Goal: Information Seeking & Learning: Learn about a topic

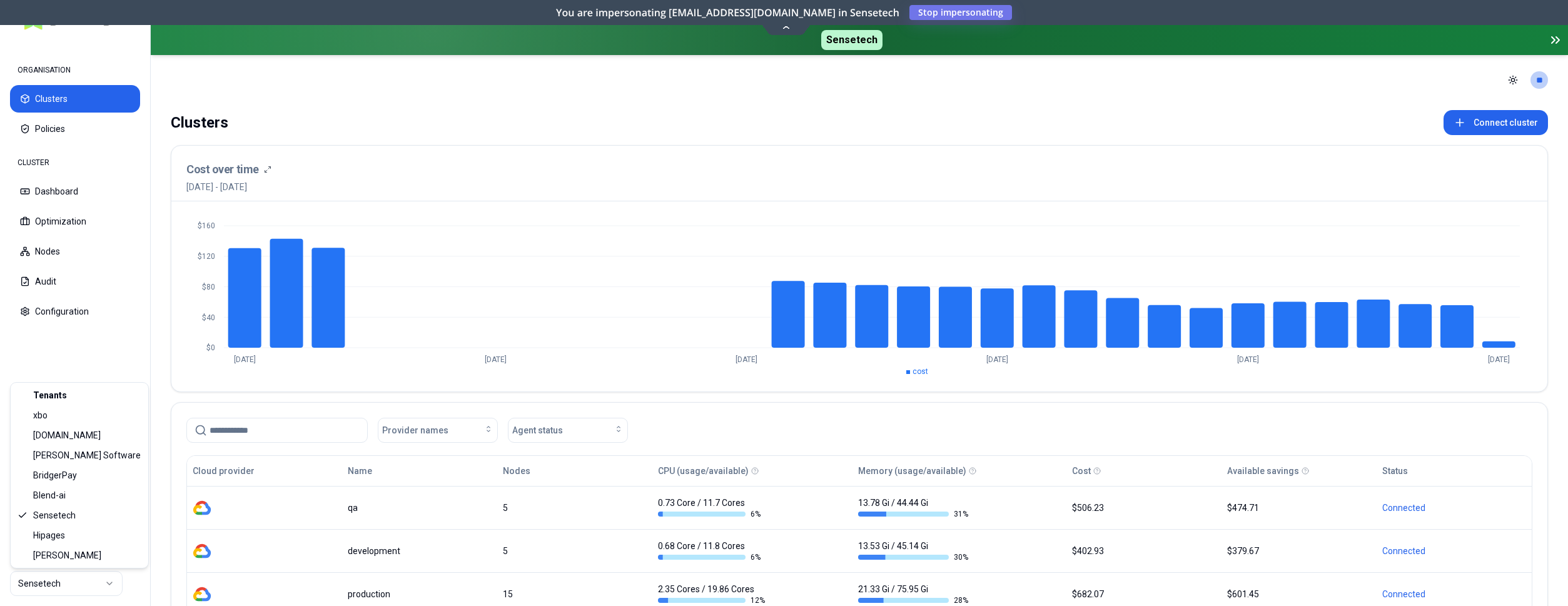
click at [75, 586] on html "ORGANISATION Clusters Policies CLUSTER Dashboard Optimization Nodes Audit Confi…" at bounding box center [784, 303] width 1568 height 606
click at [122, 353] on html "ORGANISATION Clusters Policies CLUSTER Dashboard Optimization Nodes Audit Confi…" at bounding box center [784, 303] width 1568 height 606
click at [103, 584] on html "ORGANISATION Clusters Policies CLUSTER Dashboard Optimization Nodes Audit Confi…" at bounding box center [784, 303] width 1568 height 606
click at [106, 583] on html "ORGANISATION Clusters Policies CLUSTER Dashboard Optimization Nodes Audit Confi…" at bounding box center [784, 303] width 1568 height 606
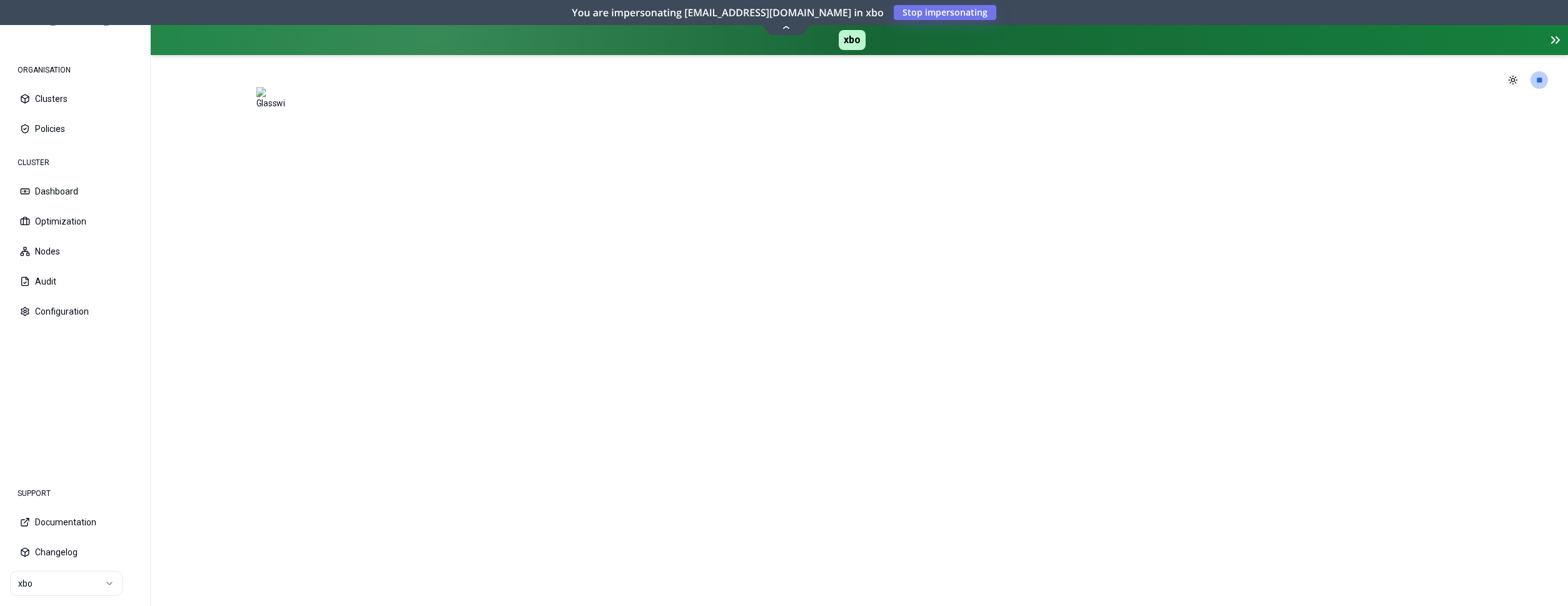
click at [96, 589] on html "ORGANISATION Clusters Policies CLUSTER Dashboard Optimization Nodes Audit Confi…" at bounding box center [784, 303] width 1568 height 606
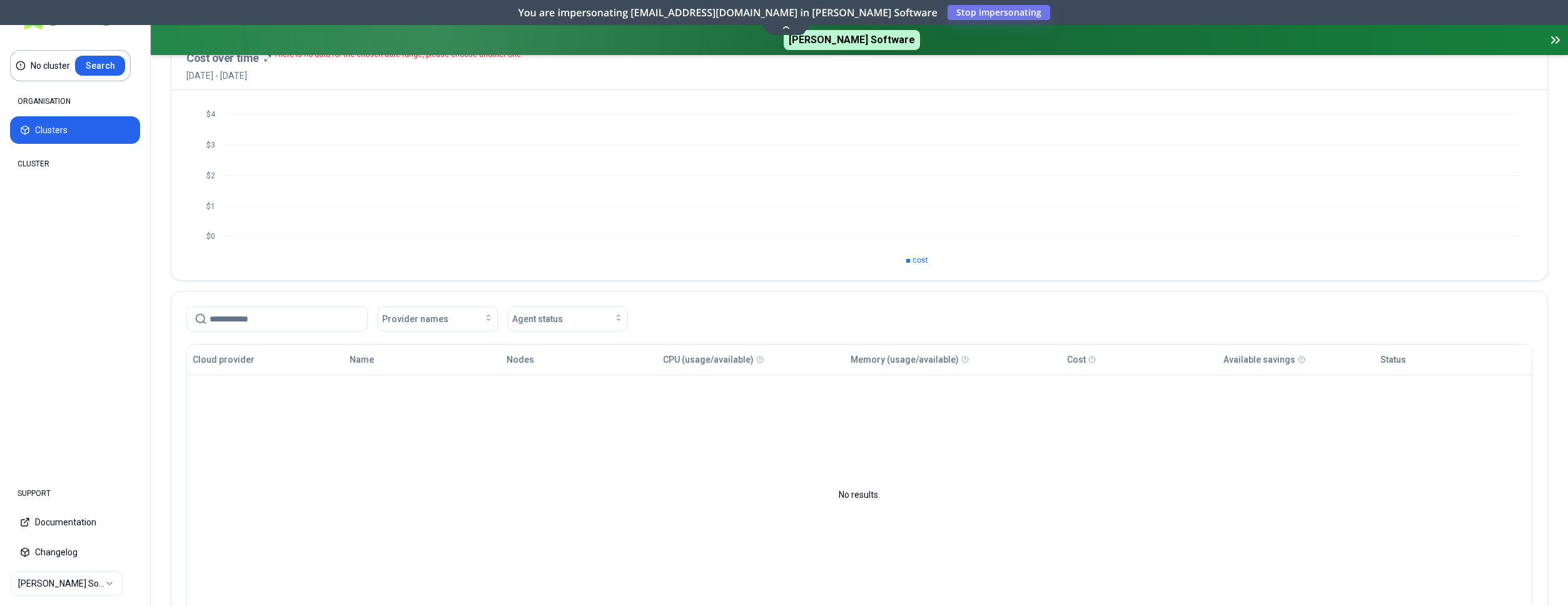
scroll to position [127, 0]
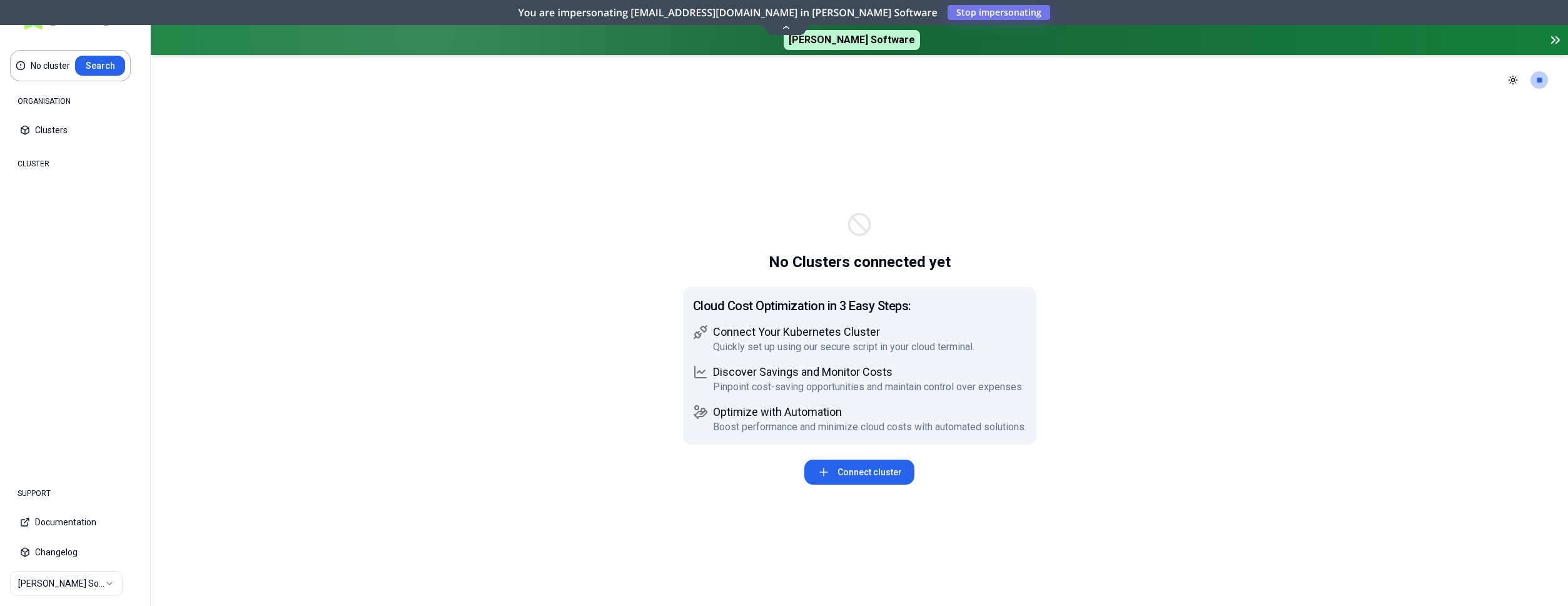
click at [113, 592] on html "No cluster Search ORGANISATION Clusters Policies CLUSTER Dashboard Optimization…" at bounding box center [784, 303] width 1568 height 606
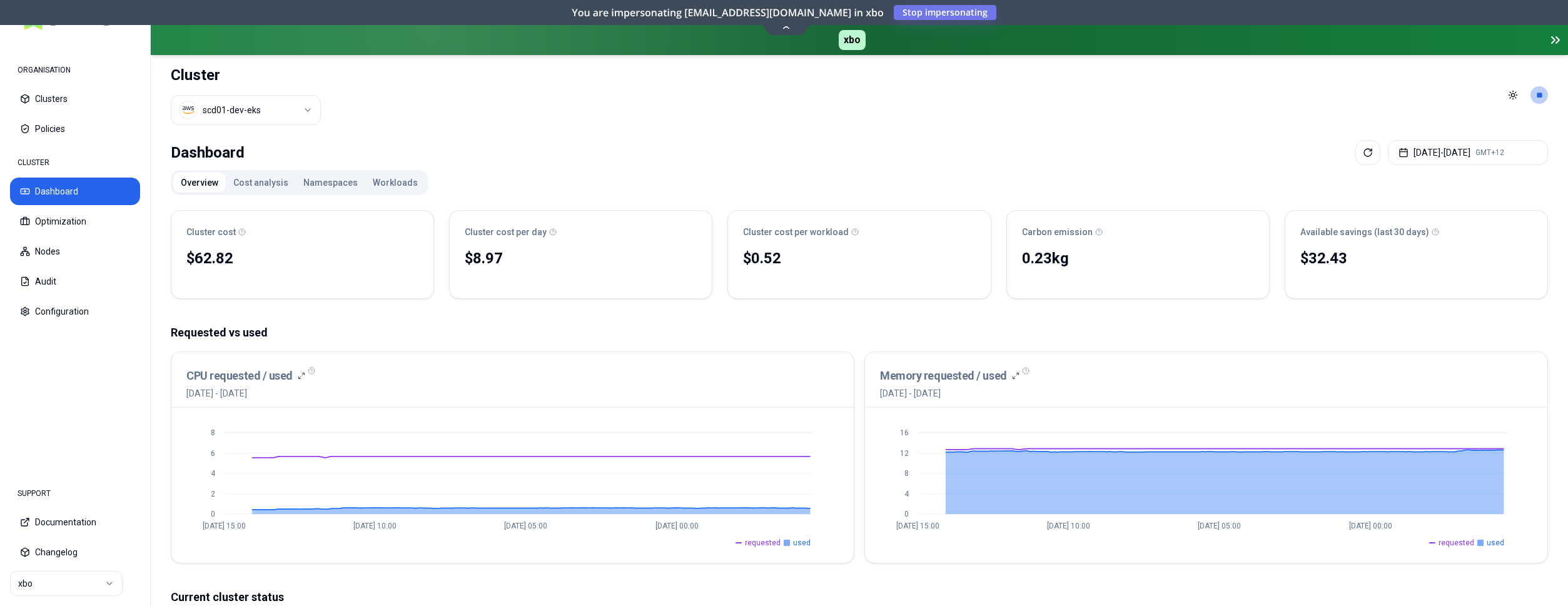
click at [72, 579] on html "ORGANISATION Clusters Policies CLUSTER Dashboard Optimization Nodes Audit Confi…" at bounding box center [784, 303] width 1568 height 606
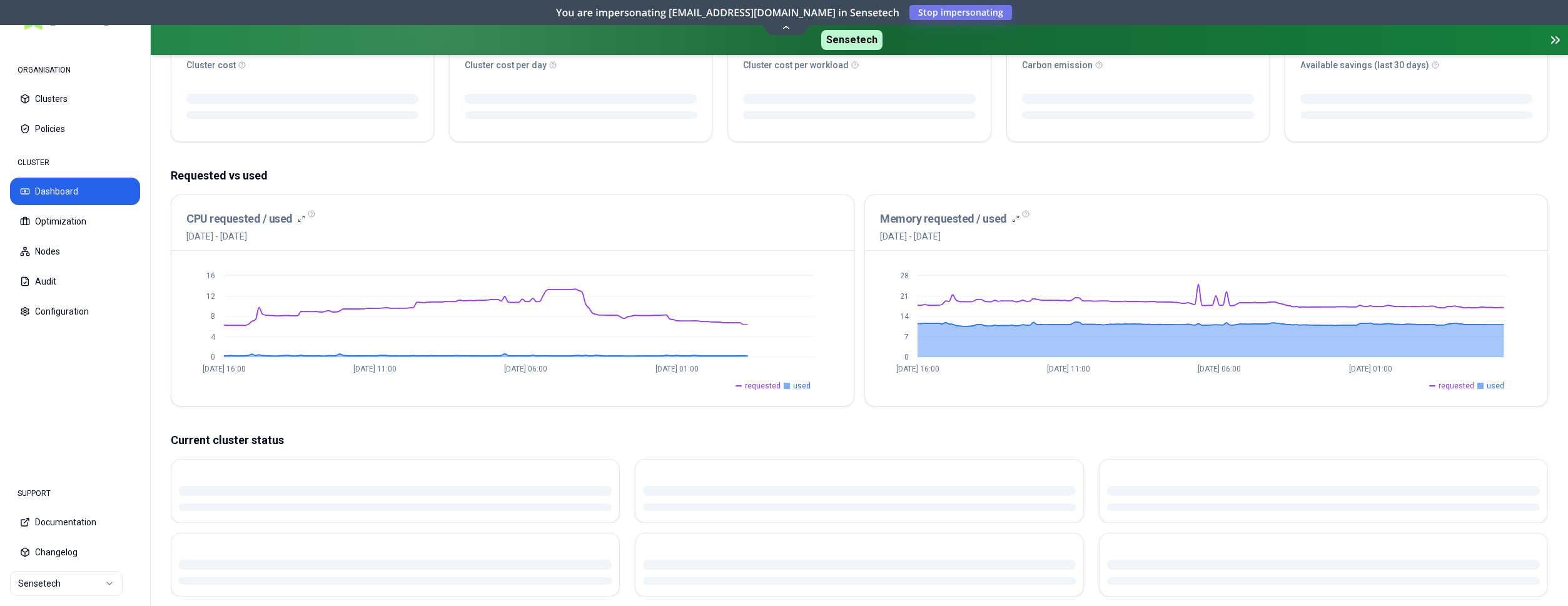
scroll to position [191, 0]
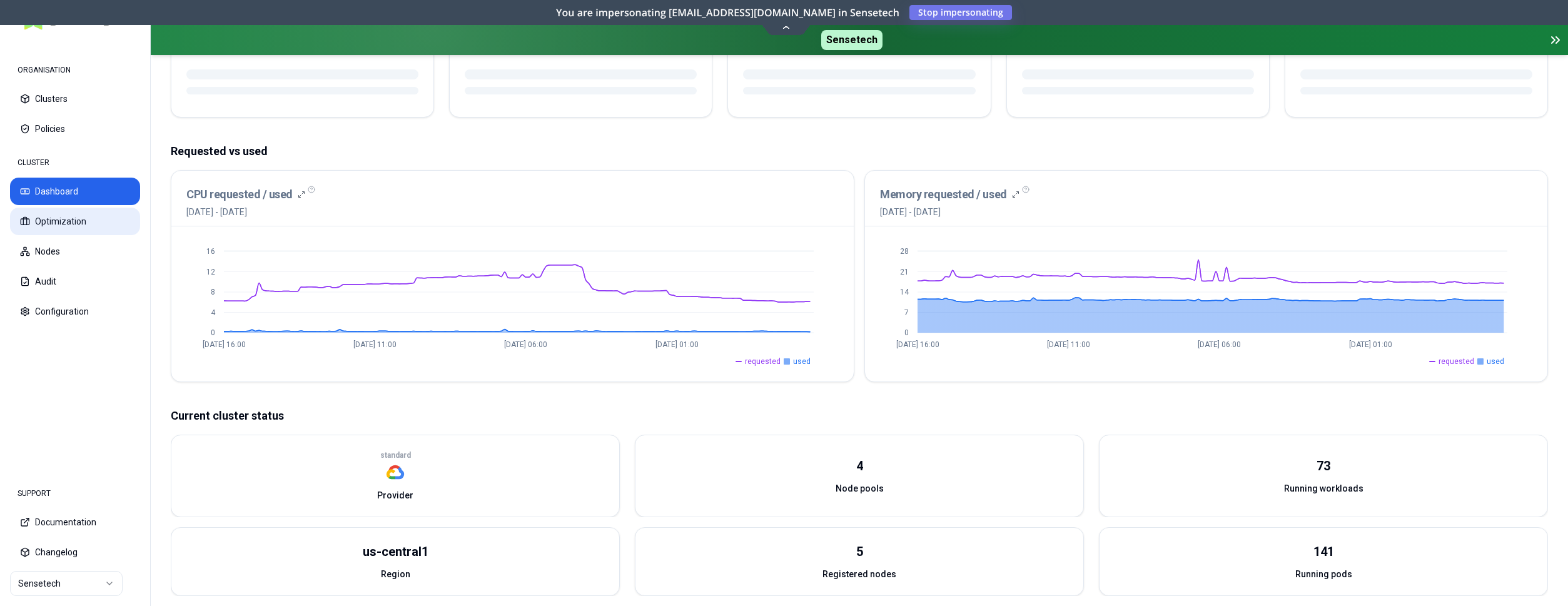
click at [67, 214] on button "Optimization" at bounding box center [75, 221] width 130 height 27
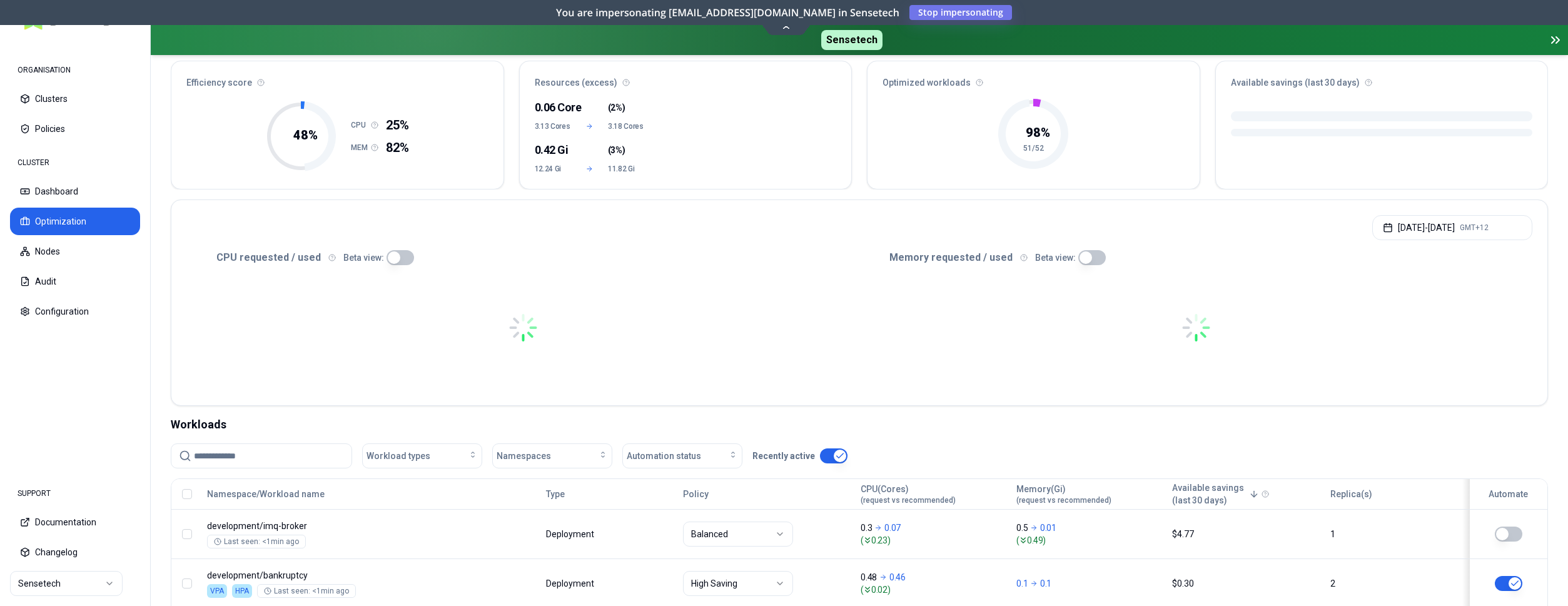
scroll to position [127, 0]
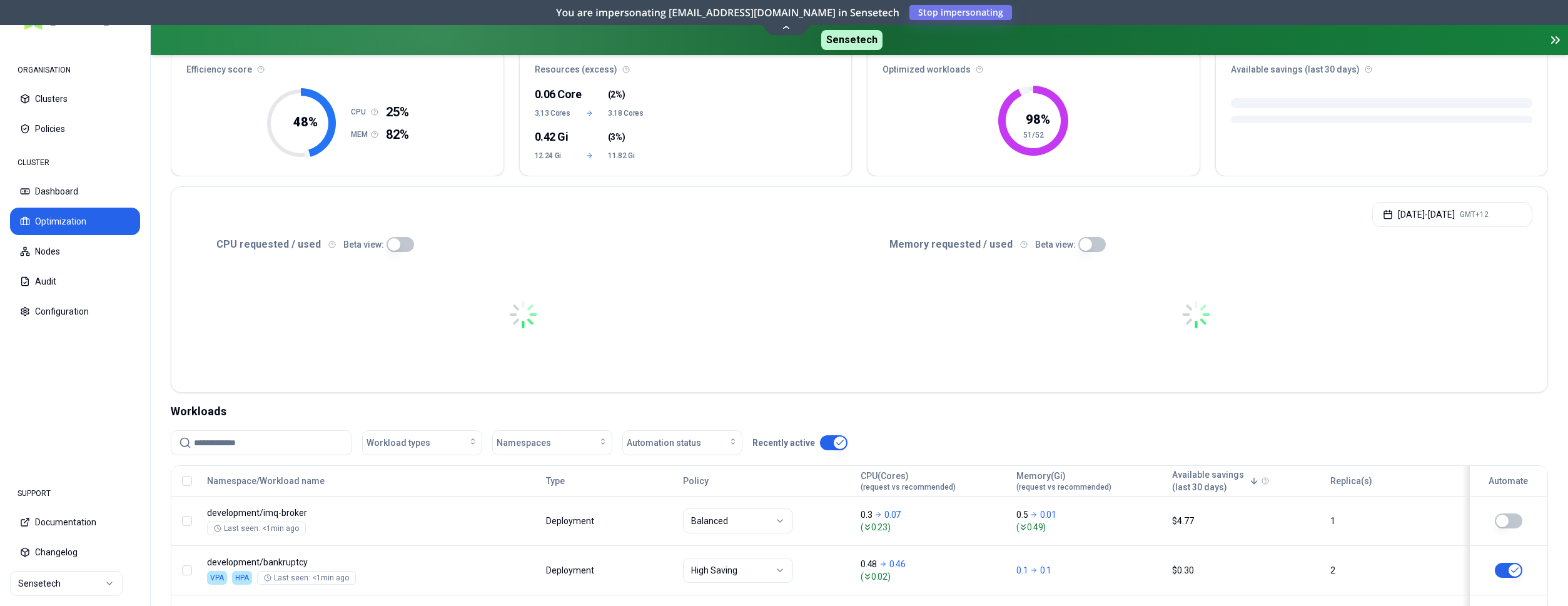
click at [259, 438] on input at bounding box center [269, 442] width 150 height 24
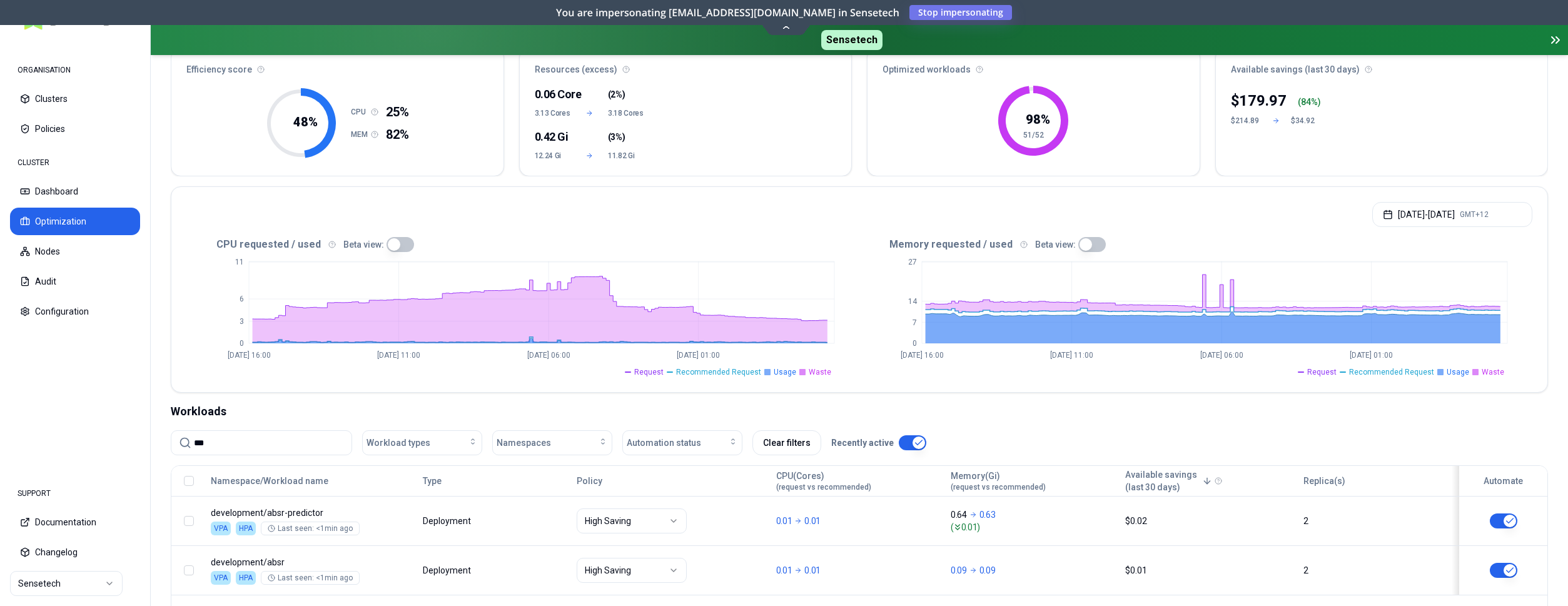
type input "****"
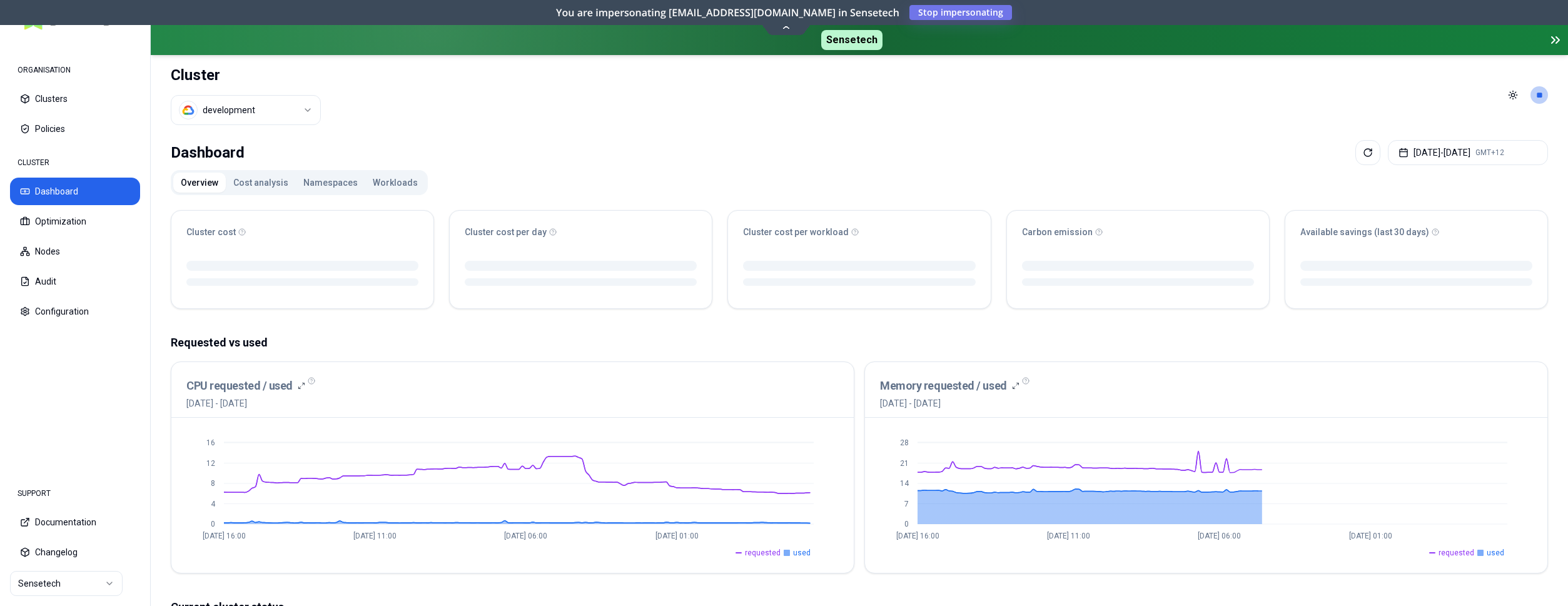
click at [402, 184] on button "Workloads" at bounding box center [395, 183] width 60 height 20
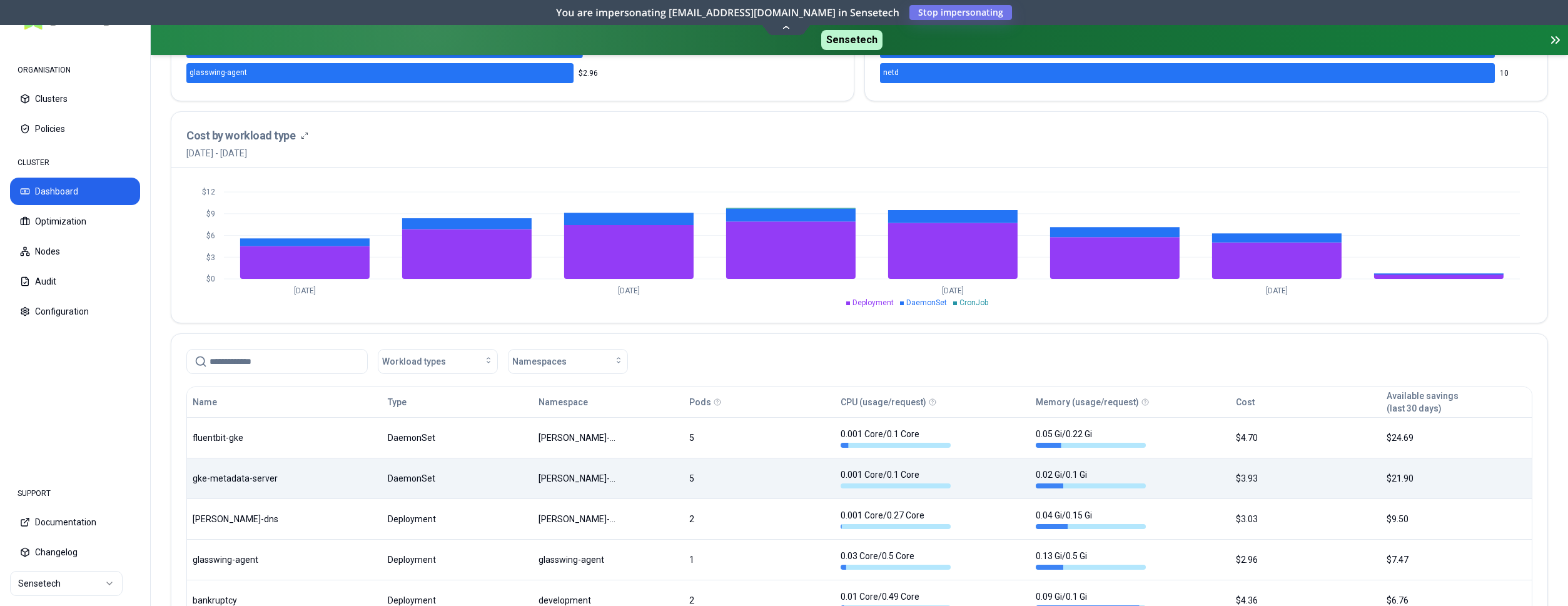
scroll to position [446, 0]
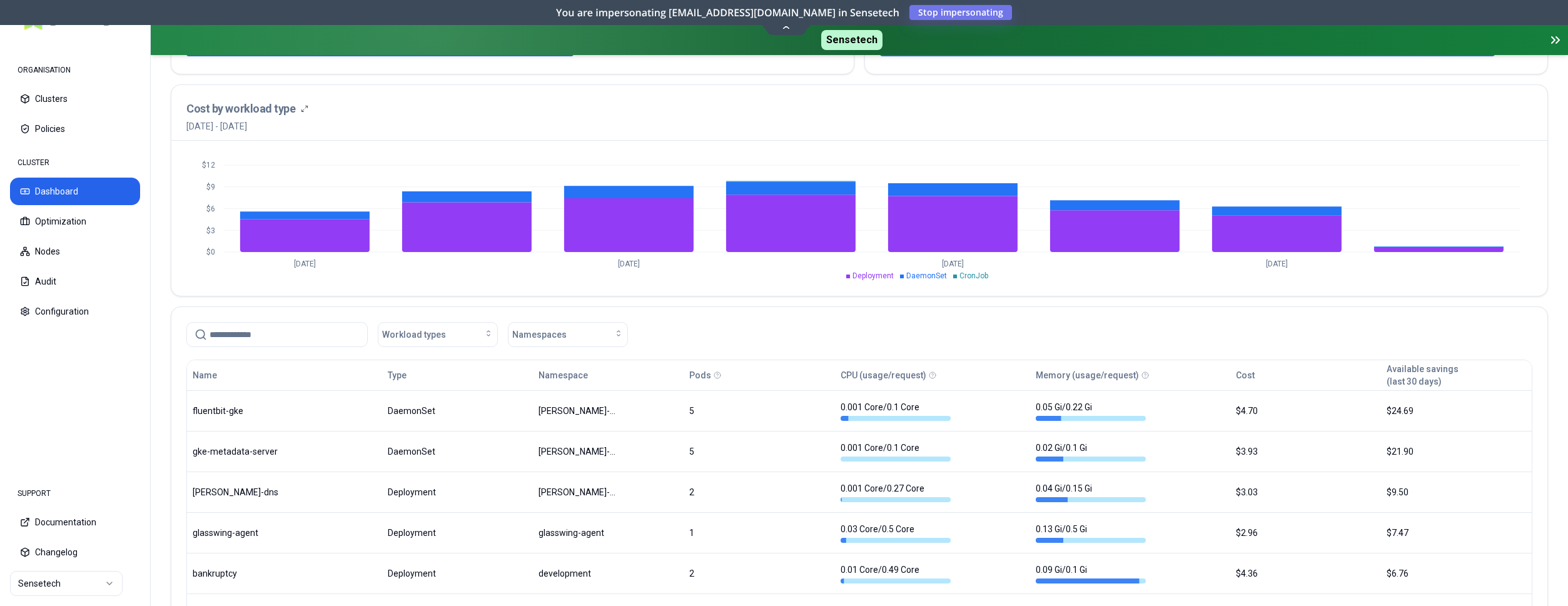
click at [274, 335] on input at bounding box center [284, 334] width 150 height 24
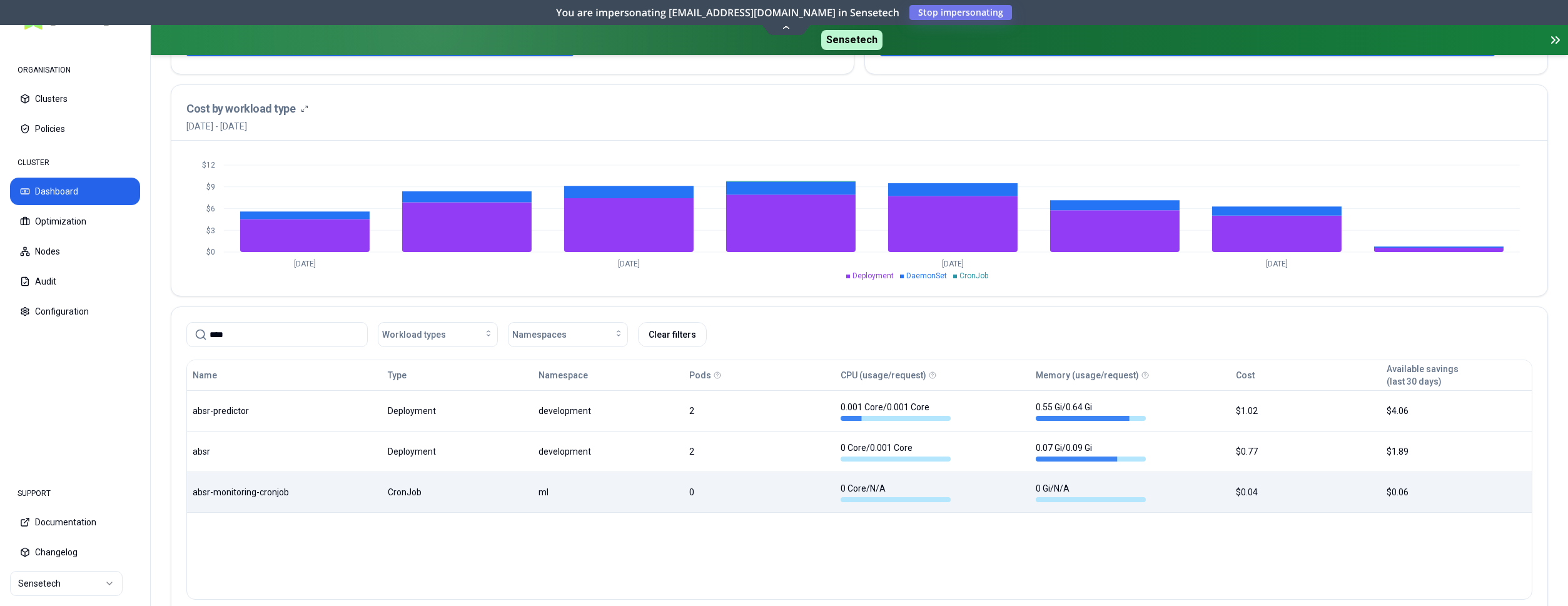
type input "****"
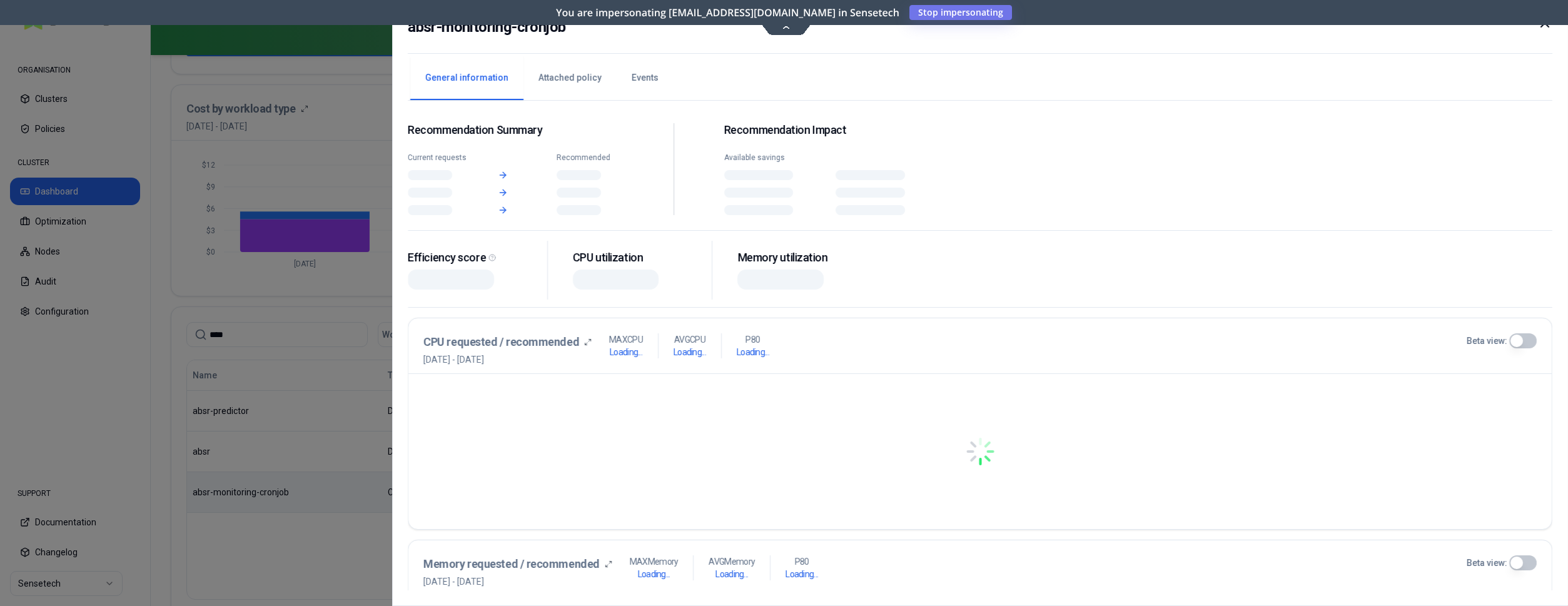
click at [307, 487] on div "Name Type Namespace Pods CPU (usage/request) Memory (usage/request) Cost Availa…" at bounding box center [859, 436] width 1344 height 152
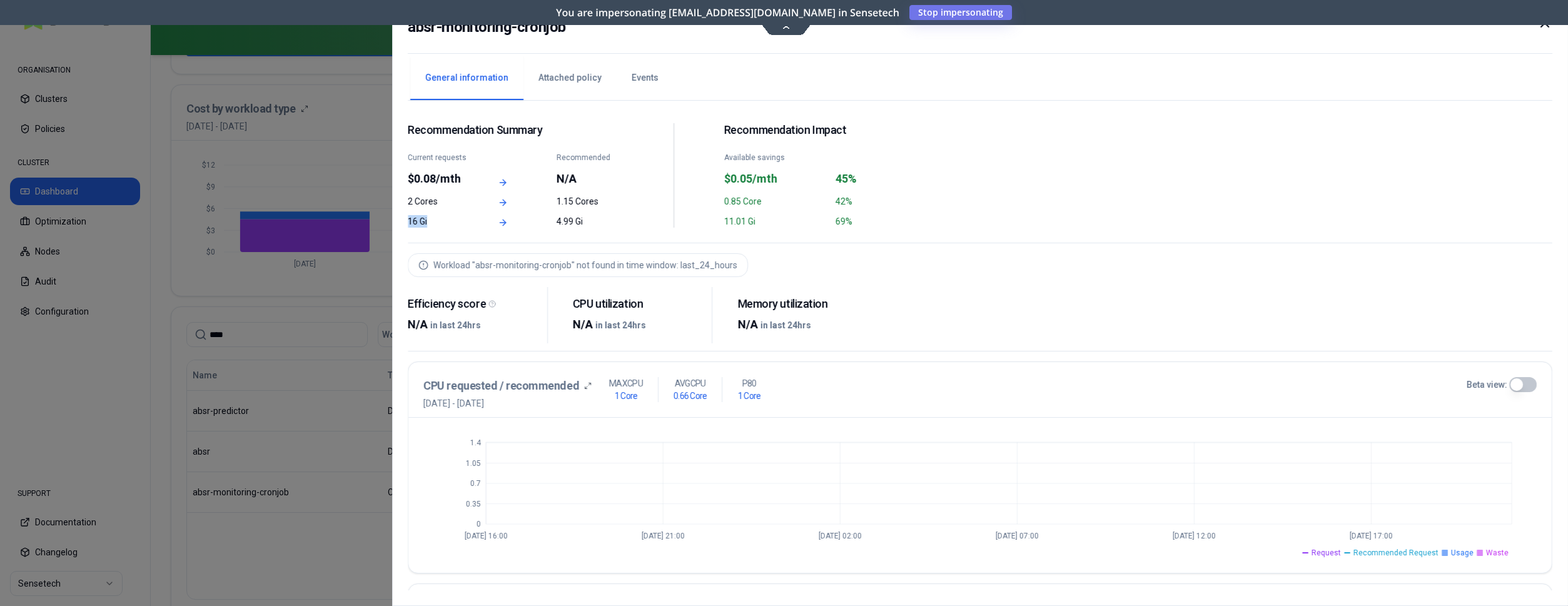
drag, startPoint x: 430, startPoint y: 223, endPoint x: 406, endPoint y: 218, distance: 24.5
click at [408, 218] on div "Recommendation Summary Current requests $0.08/mth Recommended N/A 2 Cores 1.15 …" at bounding box center [980, 345] width 1145 height 490
copy div "16 Gi"
click at [460, 239] on div "Recommendation Summary Current requests $0.08/mth Recommended N/A 2 Cores 1.15 …" at bounding box center [980, 179] width 1145 height 127
click at [334, 404] on div at bounding box center [784, 303] width 1568 height 606
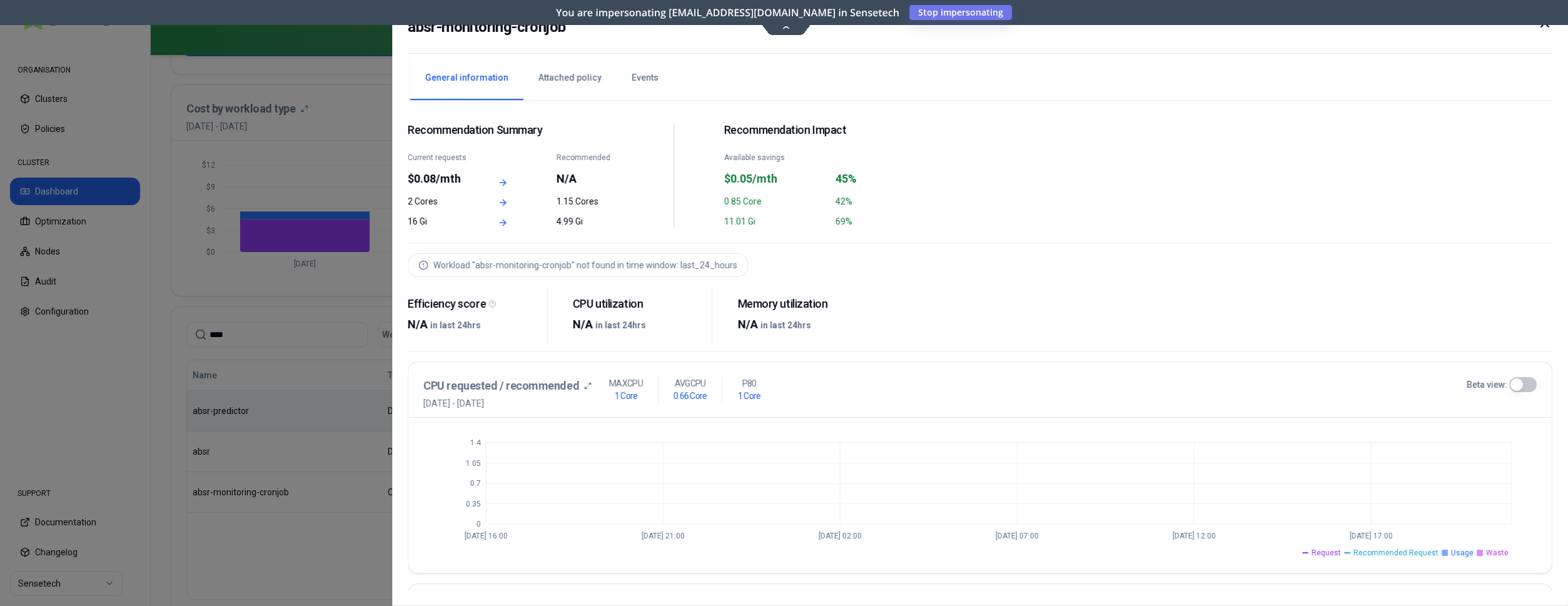
scroll to position [446, 0]
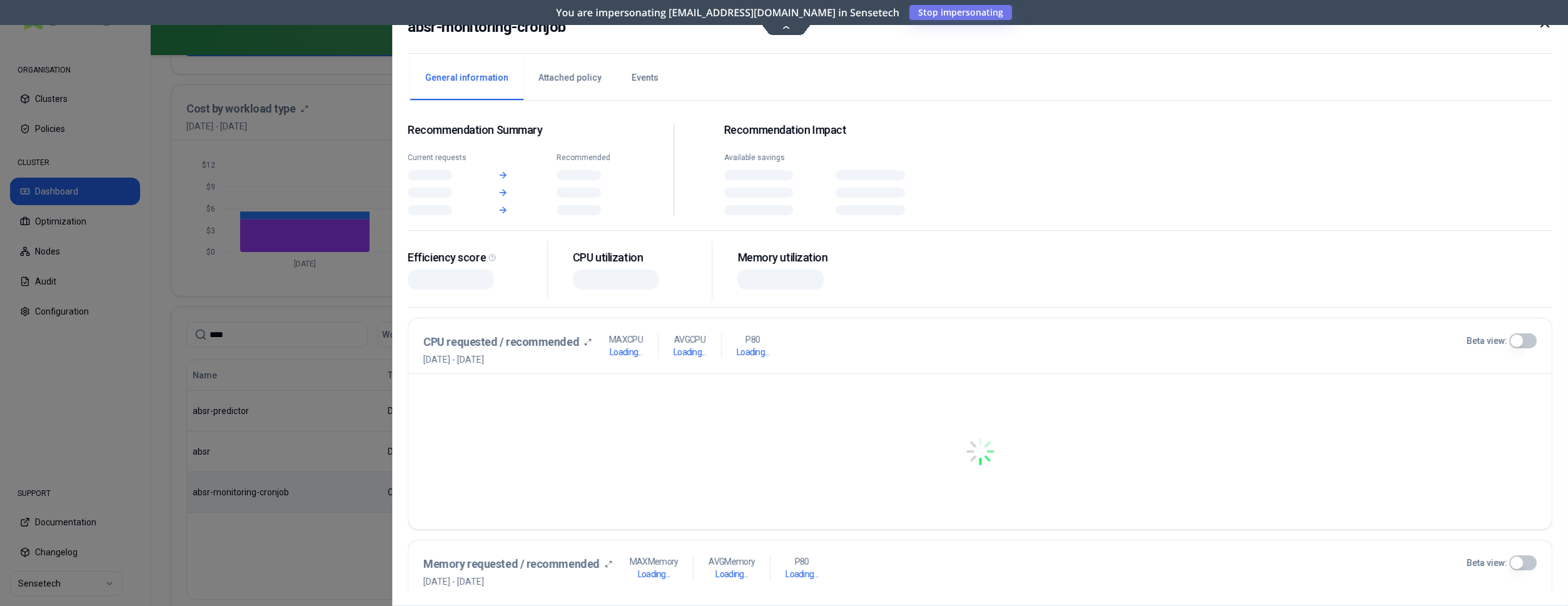
scroll to position [446, 0]
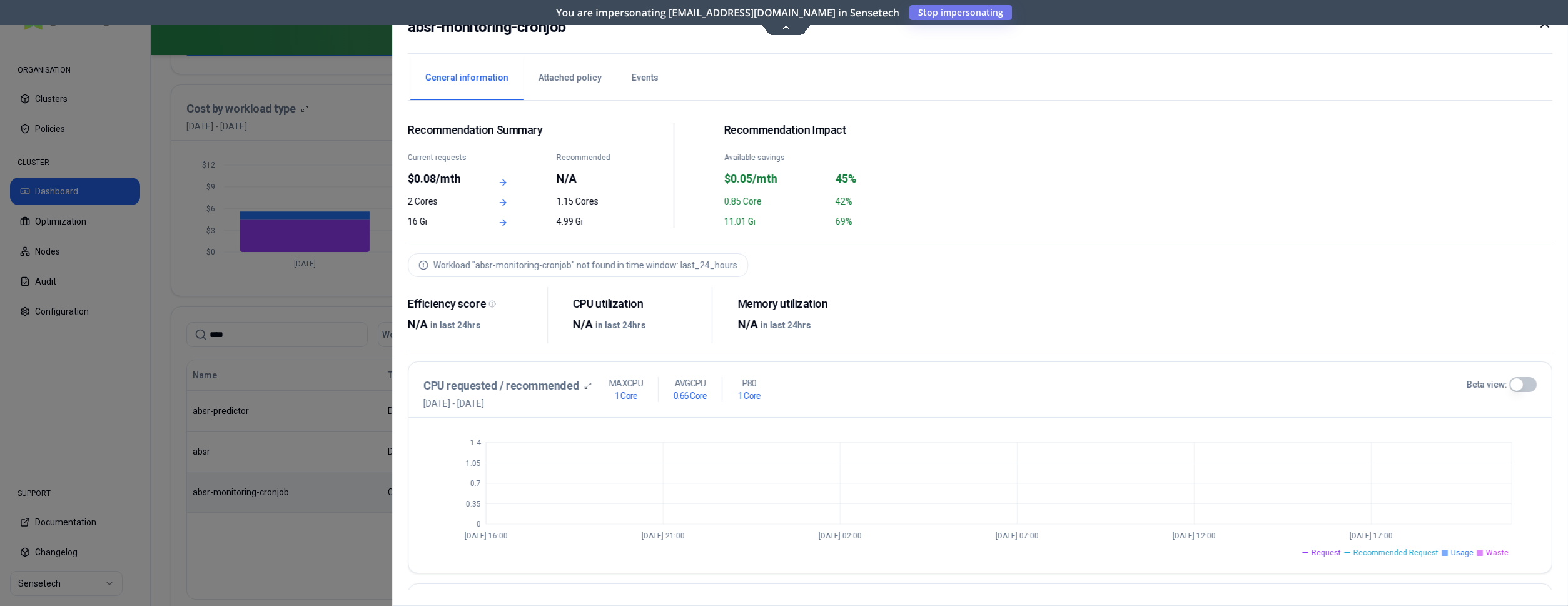
click at [309, 458] on div at bounding box center [784, 303] width 1568 height 606
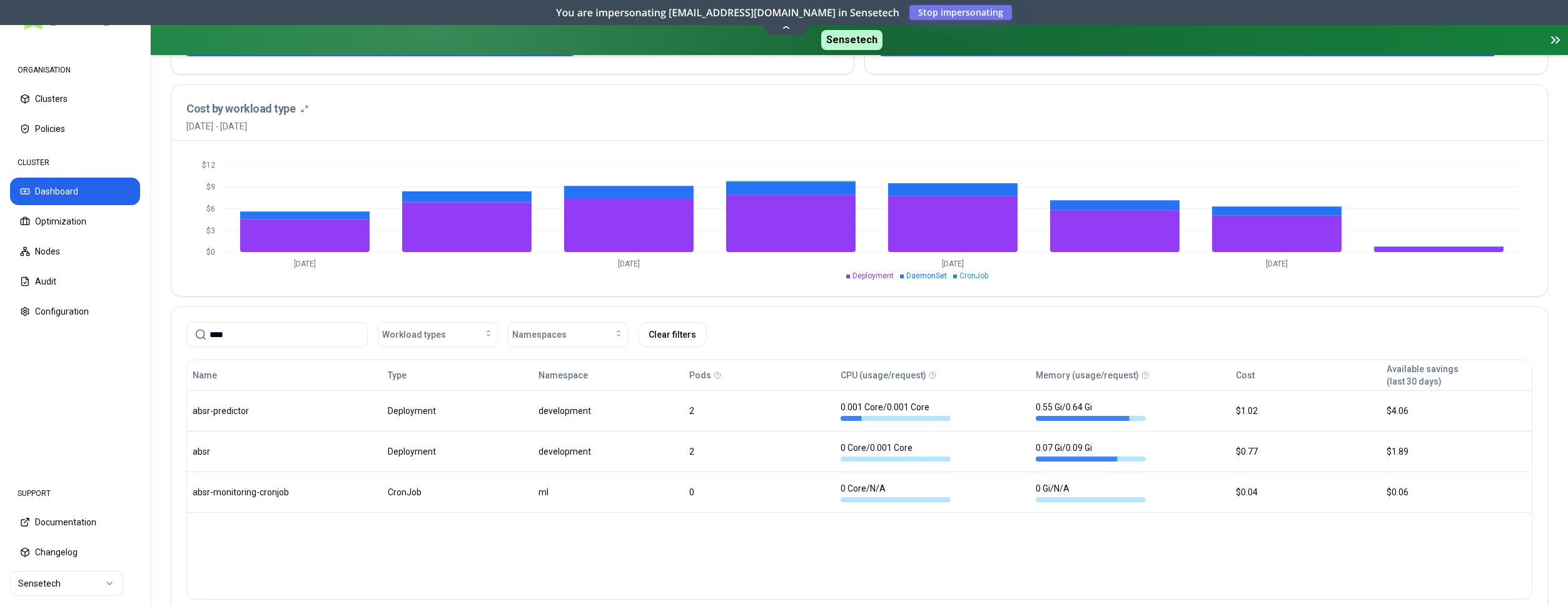
scroll to position [446, 0]
click at [55, 225] on button "Optimization" at bounding box center [75, 221] width 130 height 27
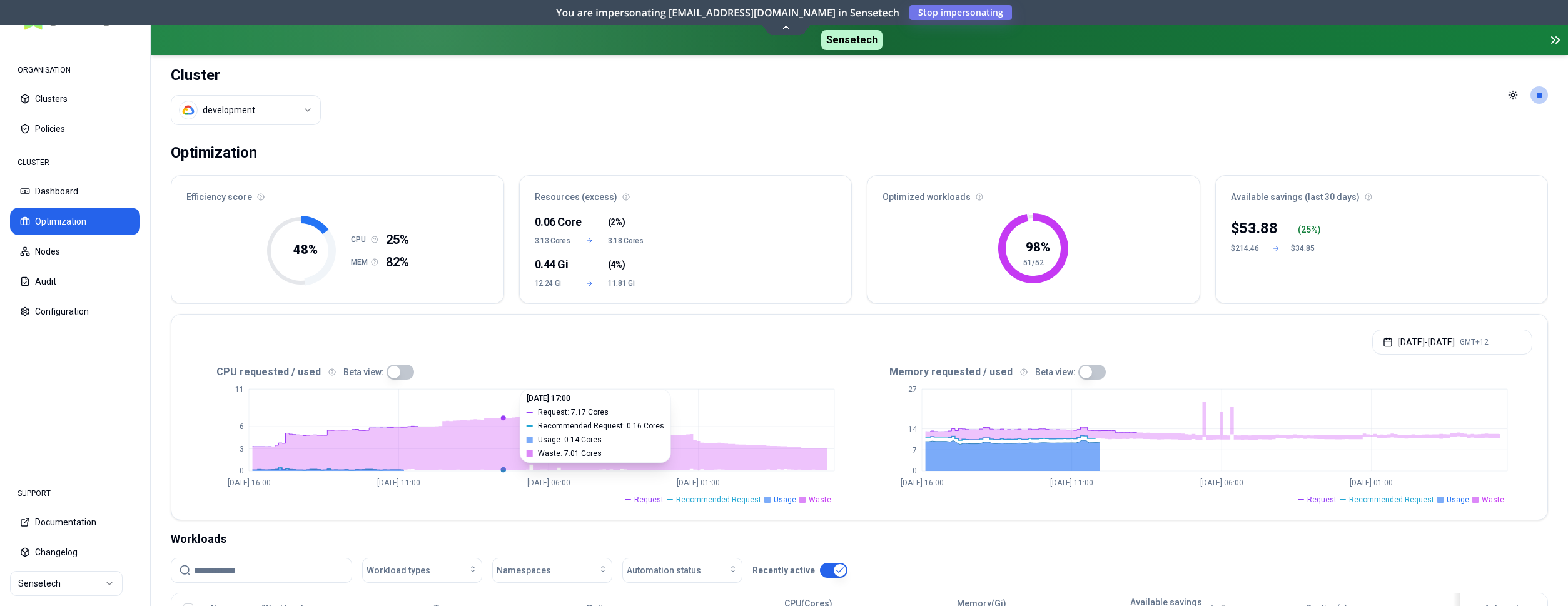
scroll to position [64, 0]
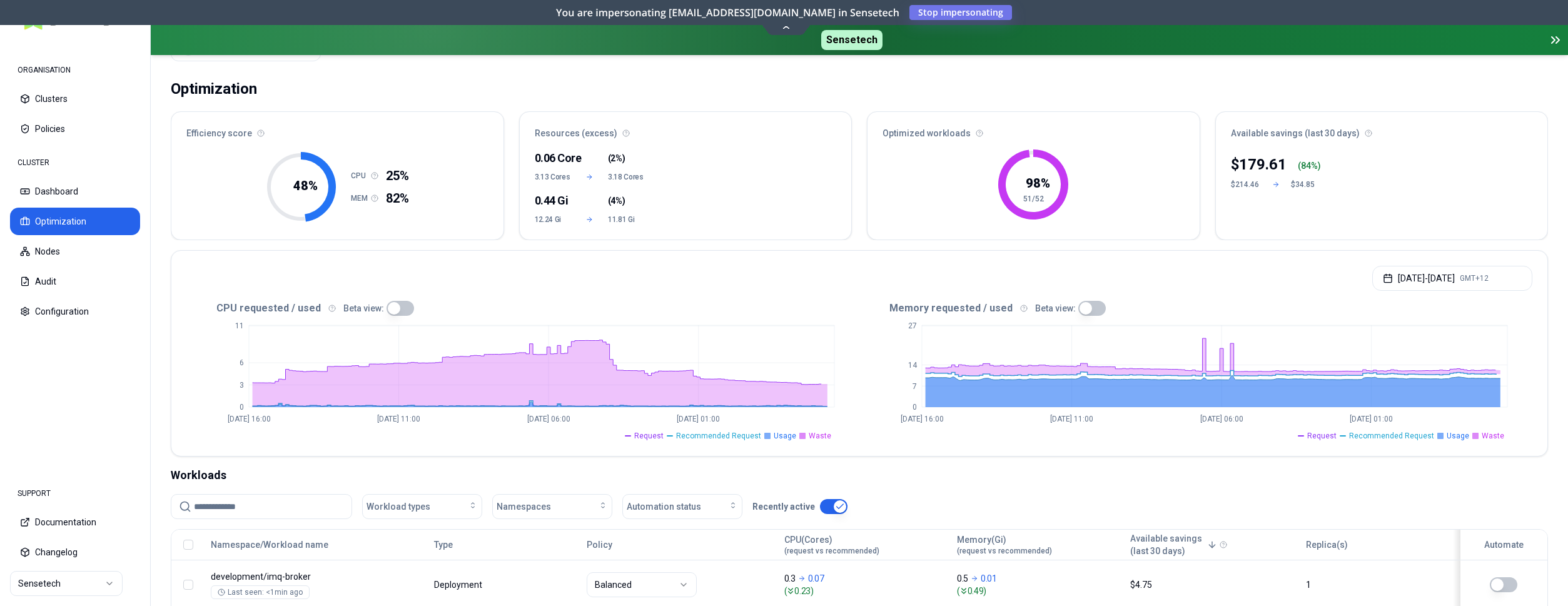
click at [307, 503] on input at bounding box center [269, 506] width 150 height 24
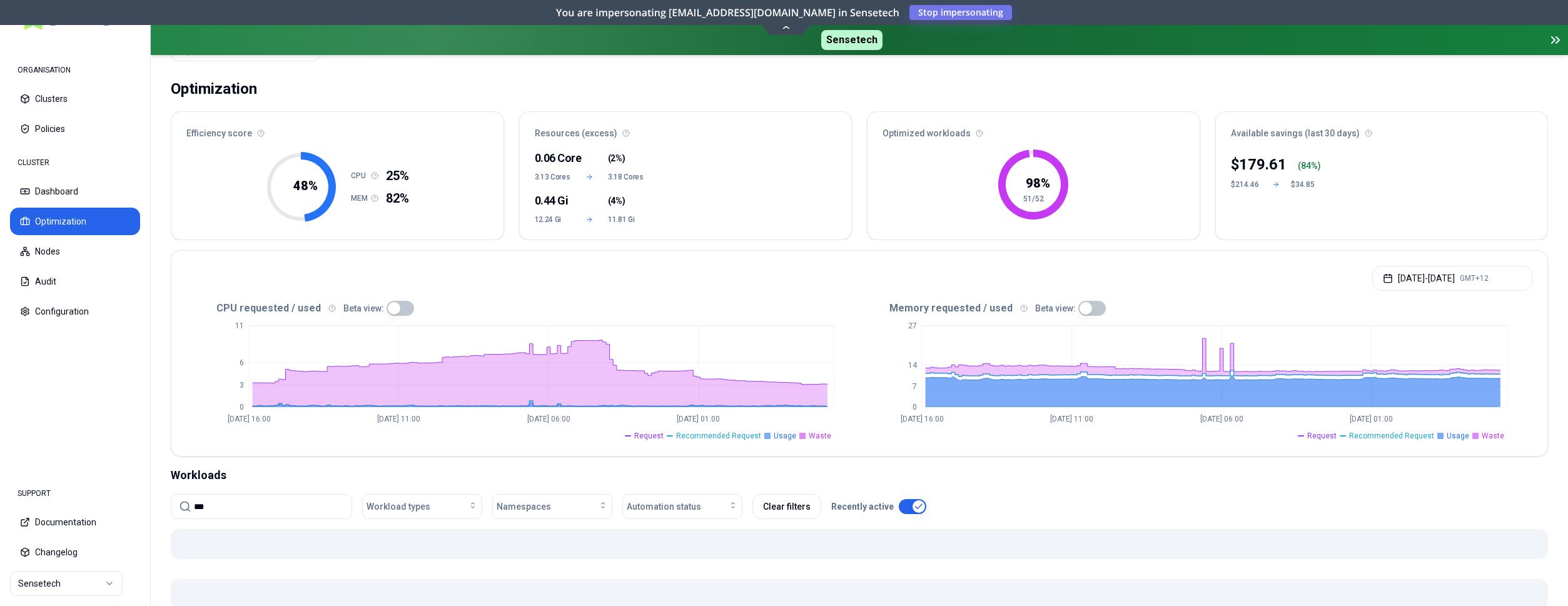
type input "****"
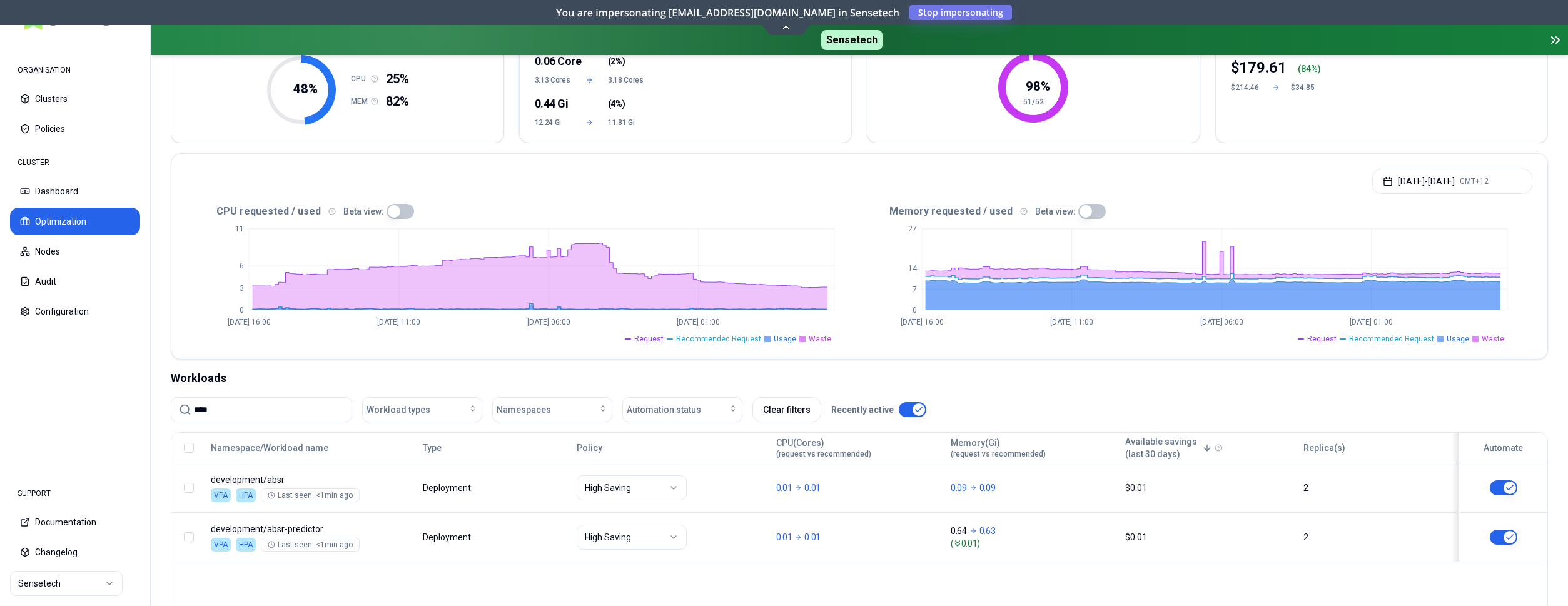
scroll to position [127, 0]
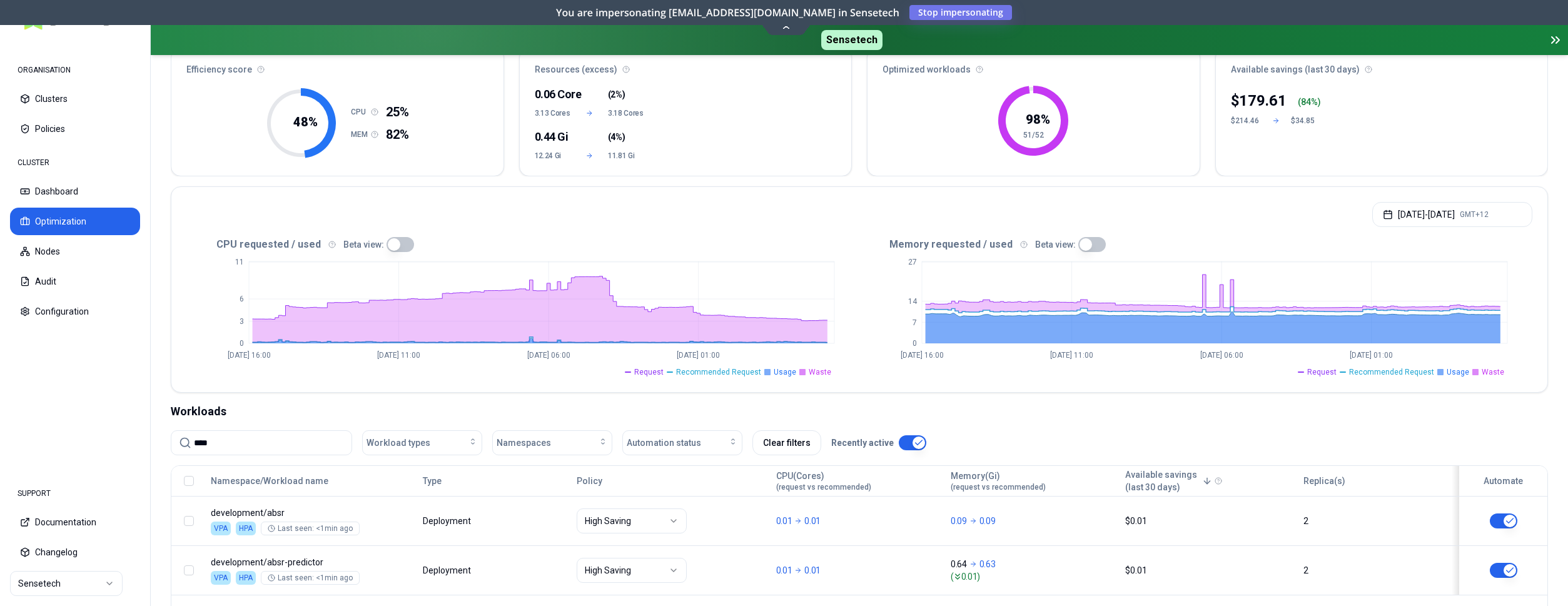
drag, startPoint x: 260, startPoint y: 443, endPoint x: 157, endPoint y: 443, distance: 103.0
click at [194, 440] on input "****" at bounding box center [269, 442] width 150 height 24
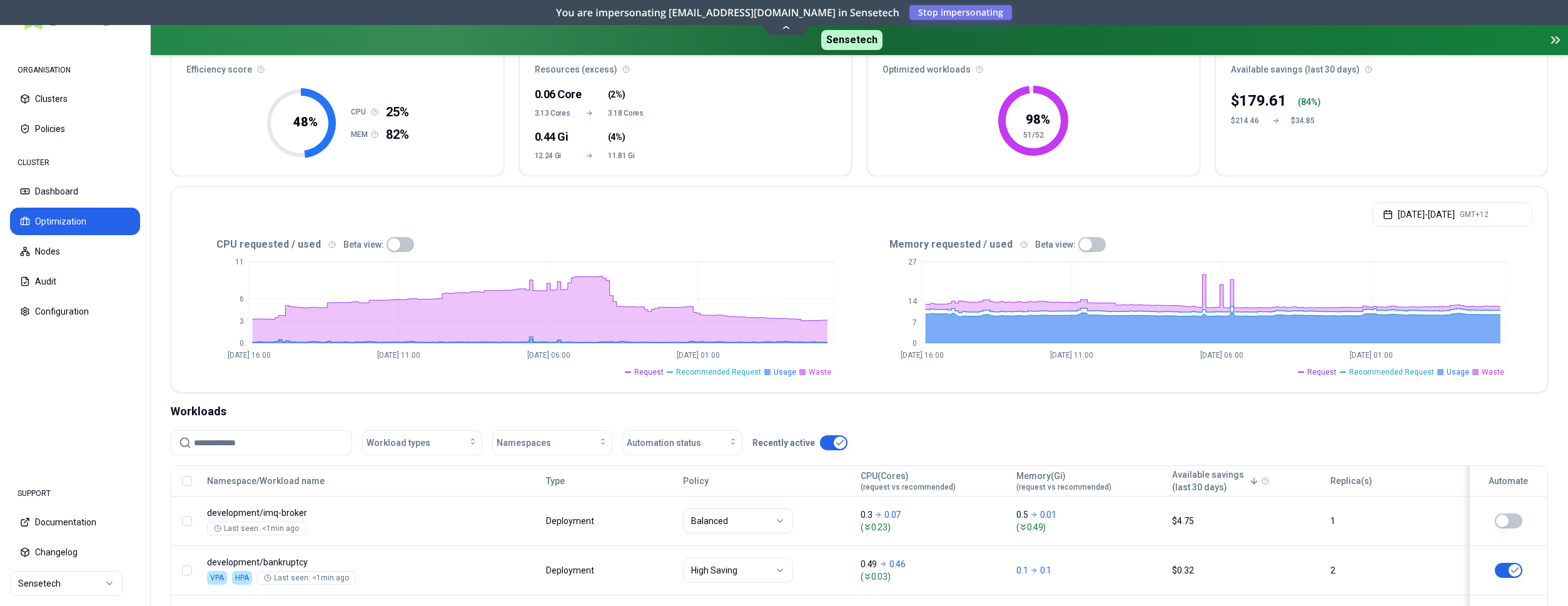
click at [828, 443] on button "button" at bounding box center [833, 442] width 27 height 15
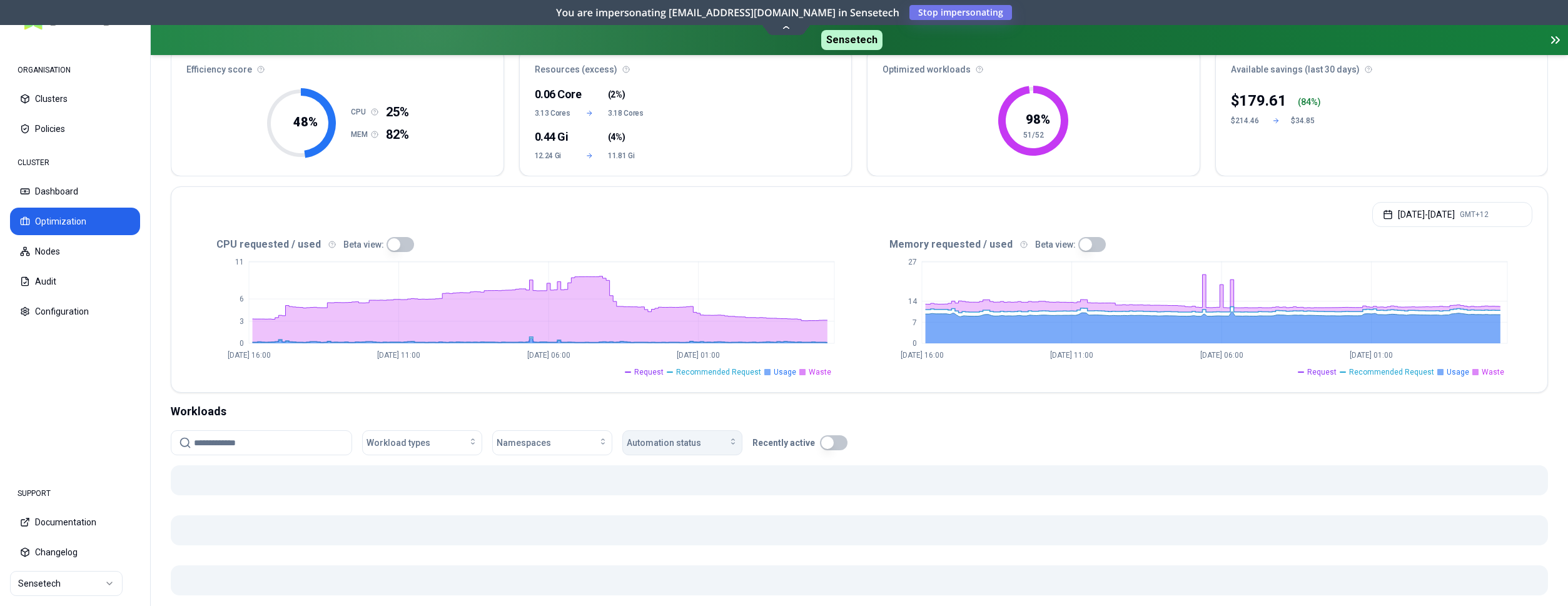
click at [727, 446] on div "Automation status" at bounding box center [682, 442] width 111 height 12
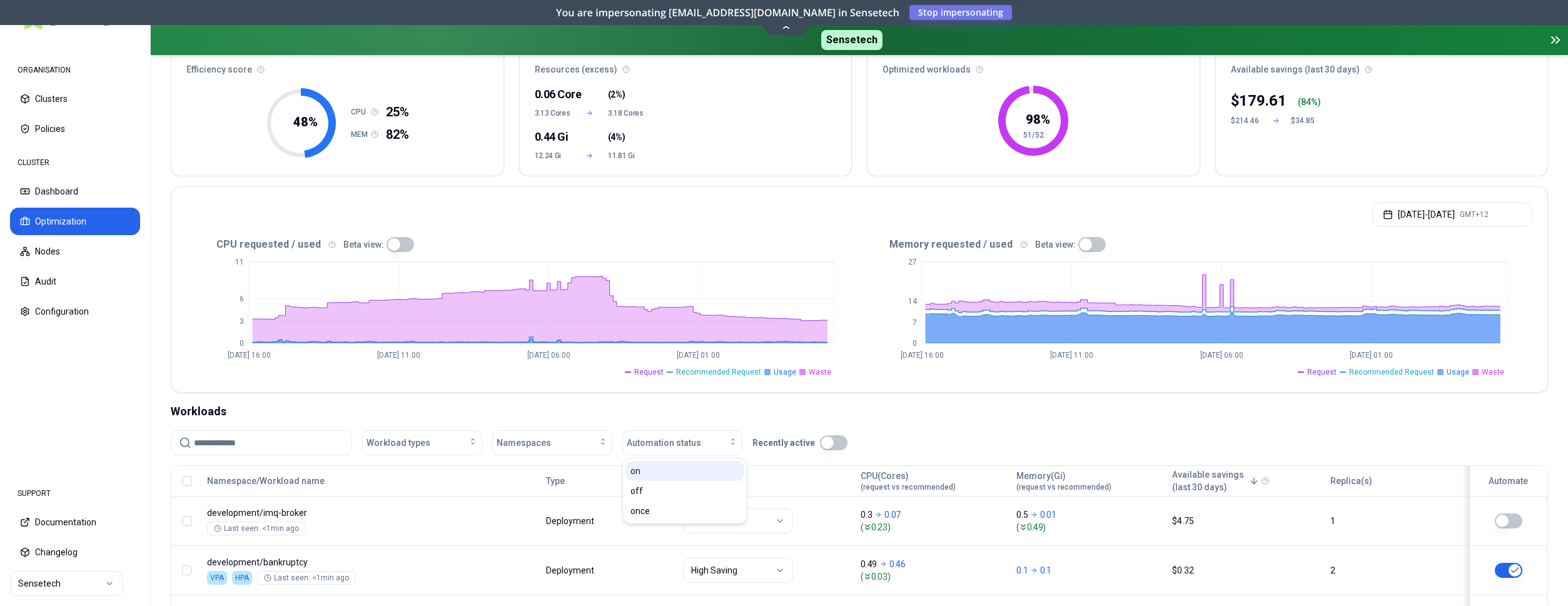
click at [655, 477] on div "on" at bounding box center [685, 471] width 119 height 20
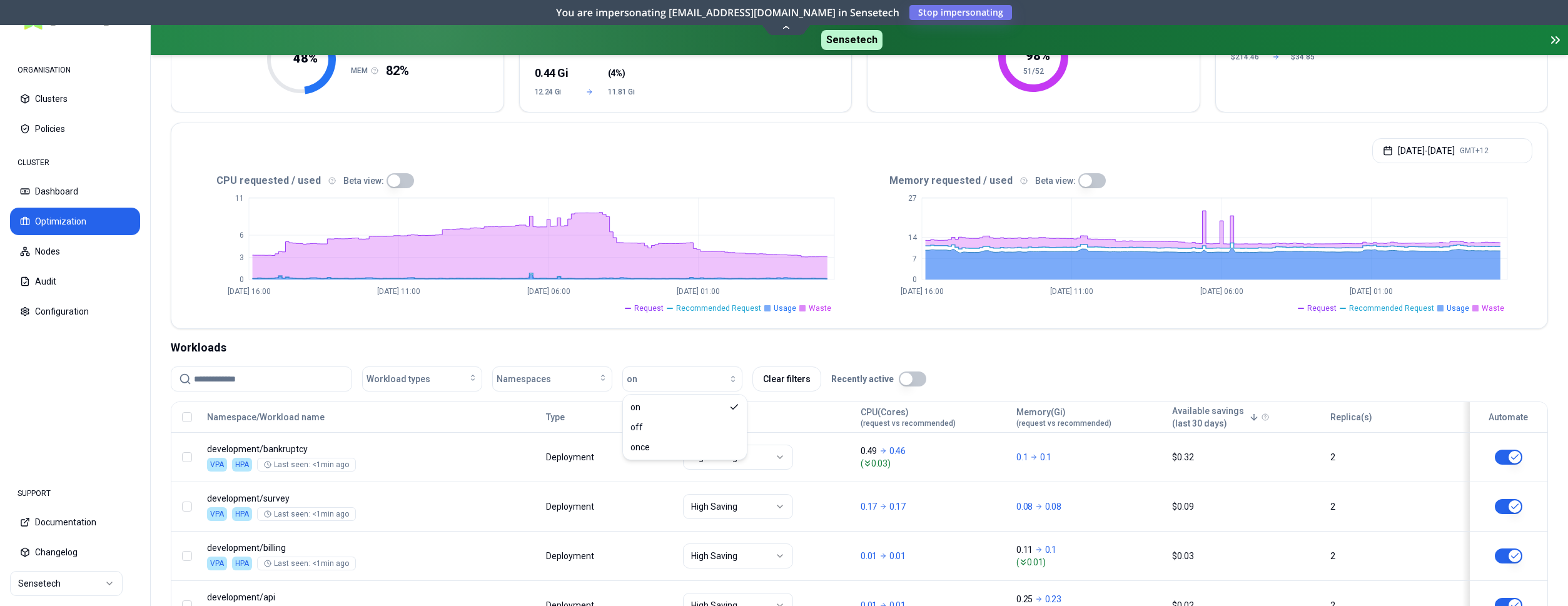
click at [324, 377] on input at bounding box center [269, 378] width 150 height 24
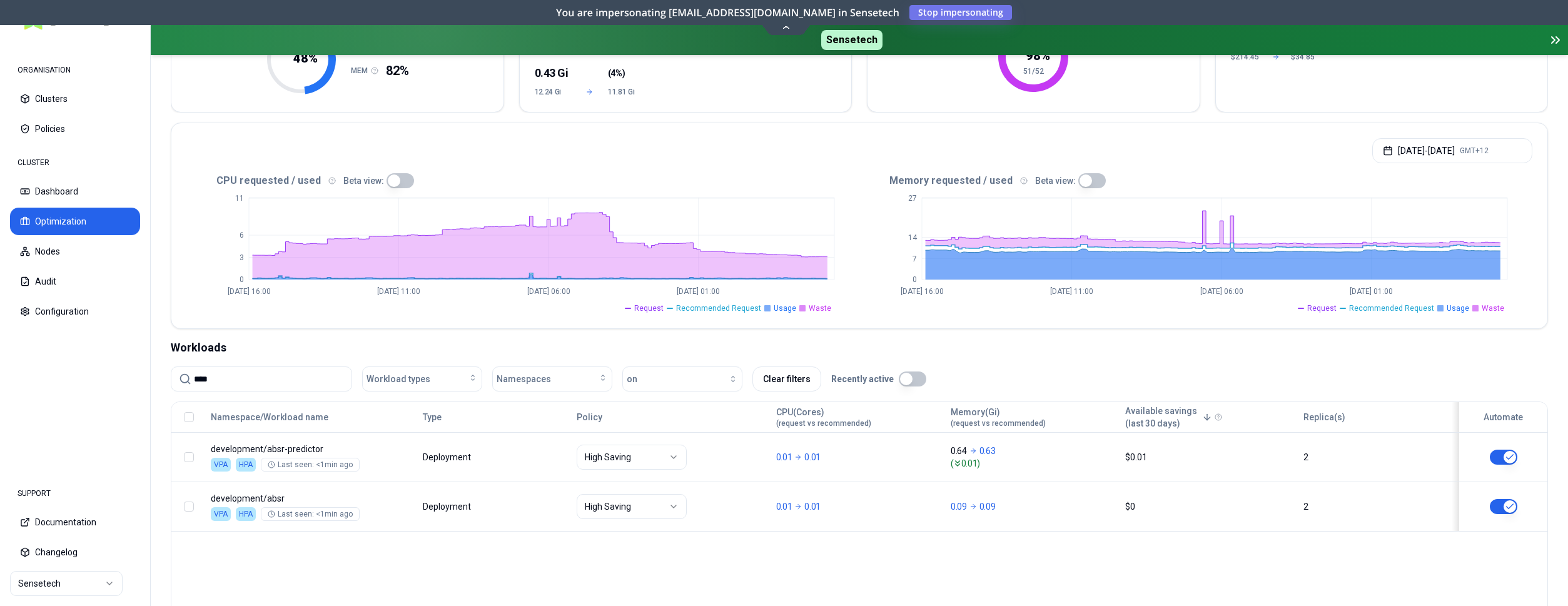
type input "****"
click at [90, 224] on button "Optimization" at bounding box center [75, 221] width 130 height 27
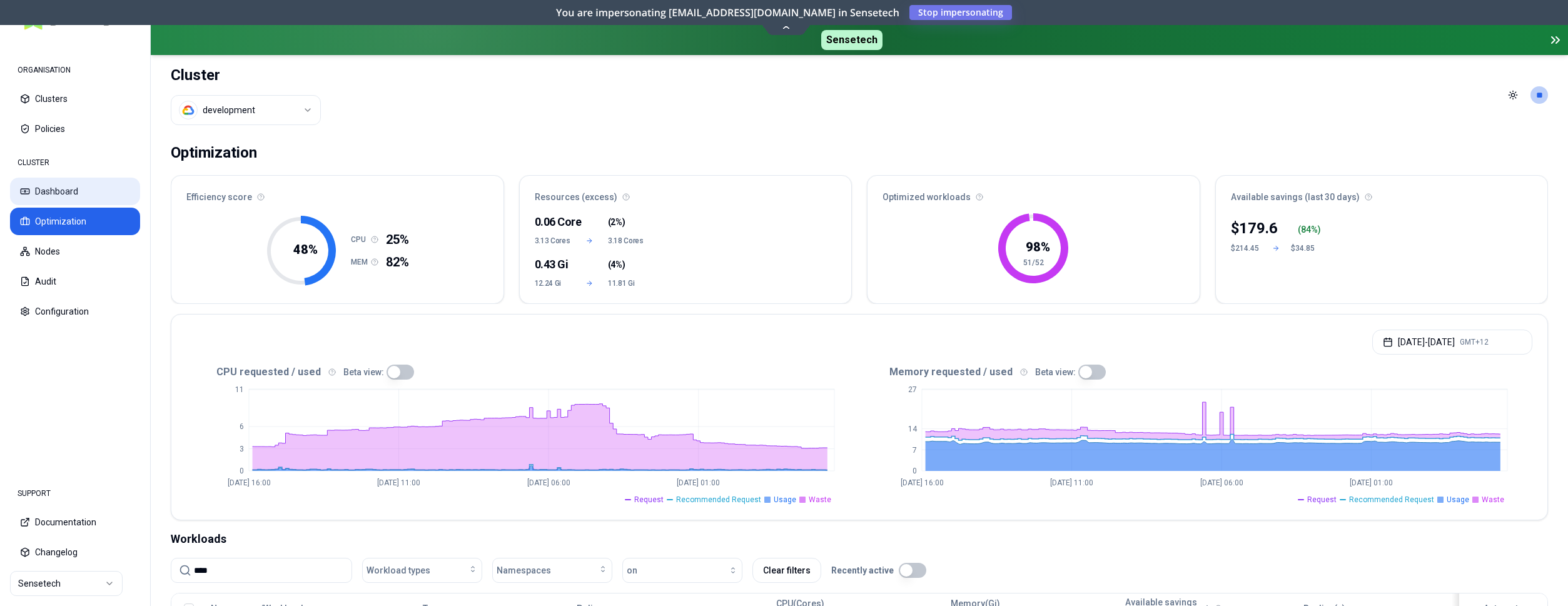
click at [84, 185] on button "Dashboard" at bounding box center [75, 191] width 130 height 27
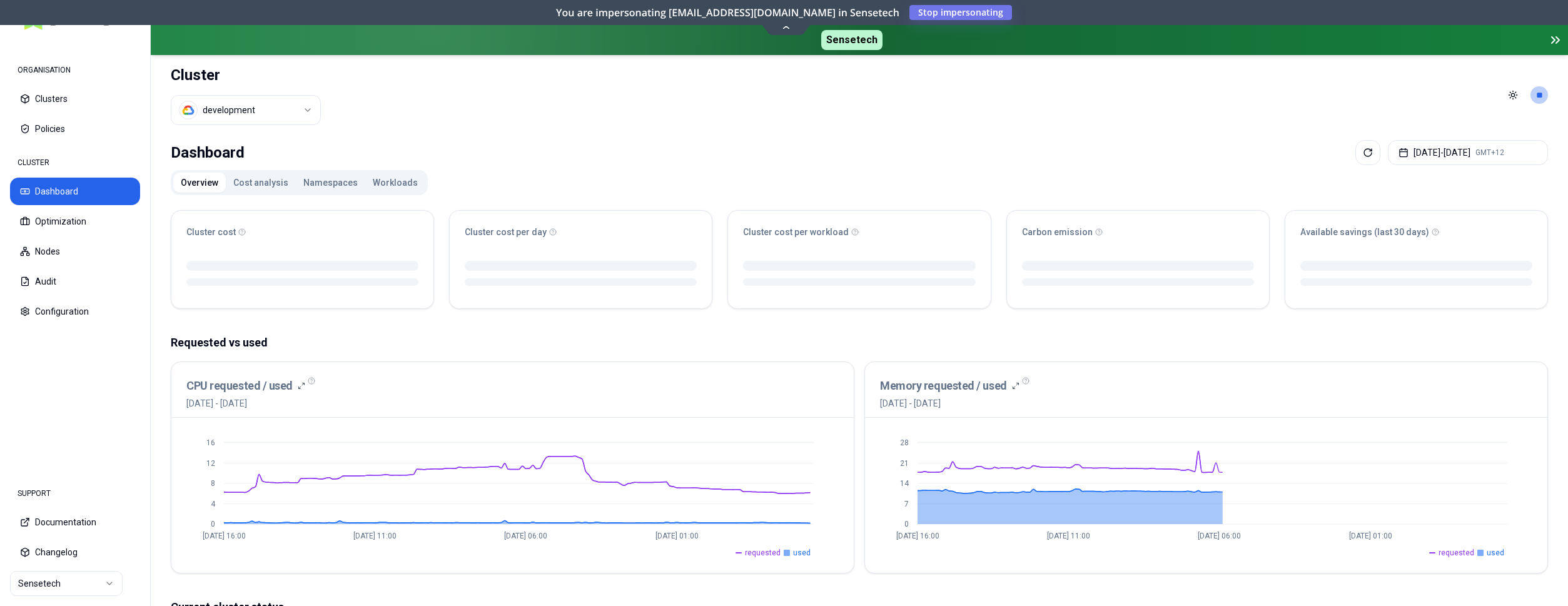
click at [379, 184] on button "Workloads" at bounding box center [395, 183] width 60 height 20
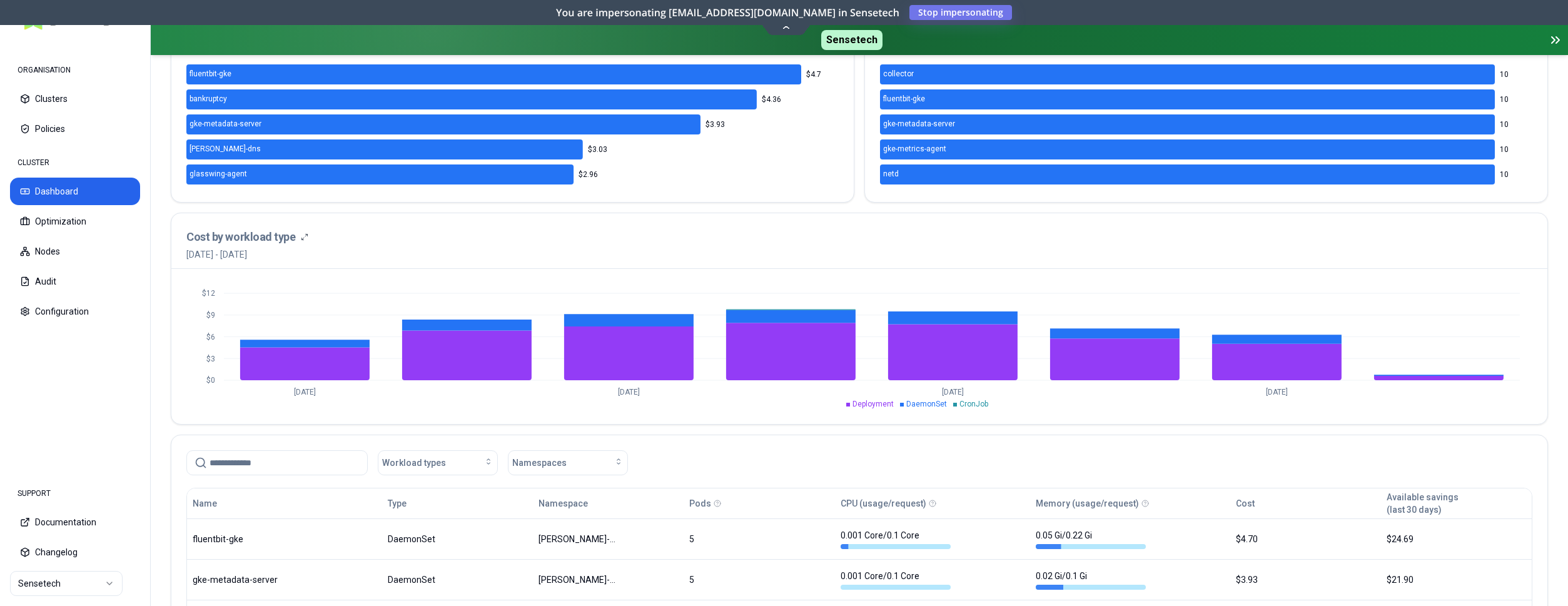
scroll to position [318, 0]
click at [329, 466] on input at bounding box center [284, 461] width 150 height 24
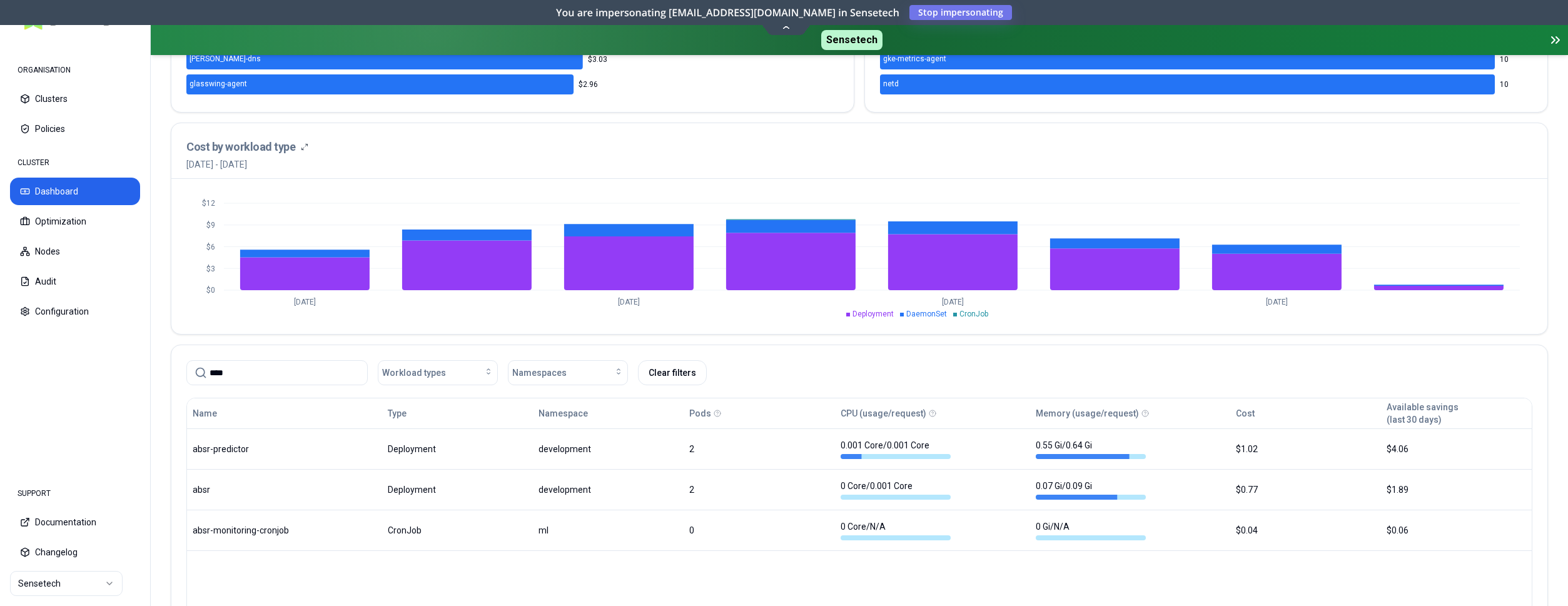
scroll to position [446, 0]
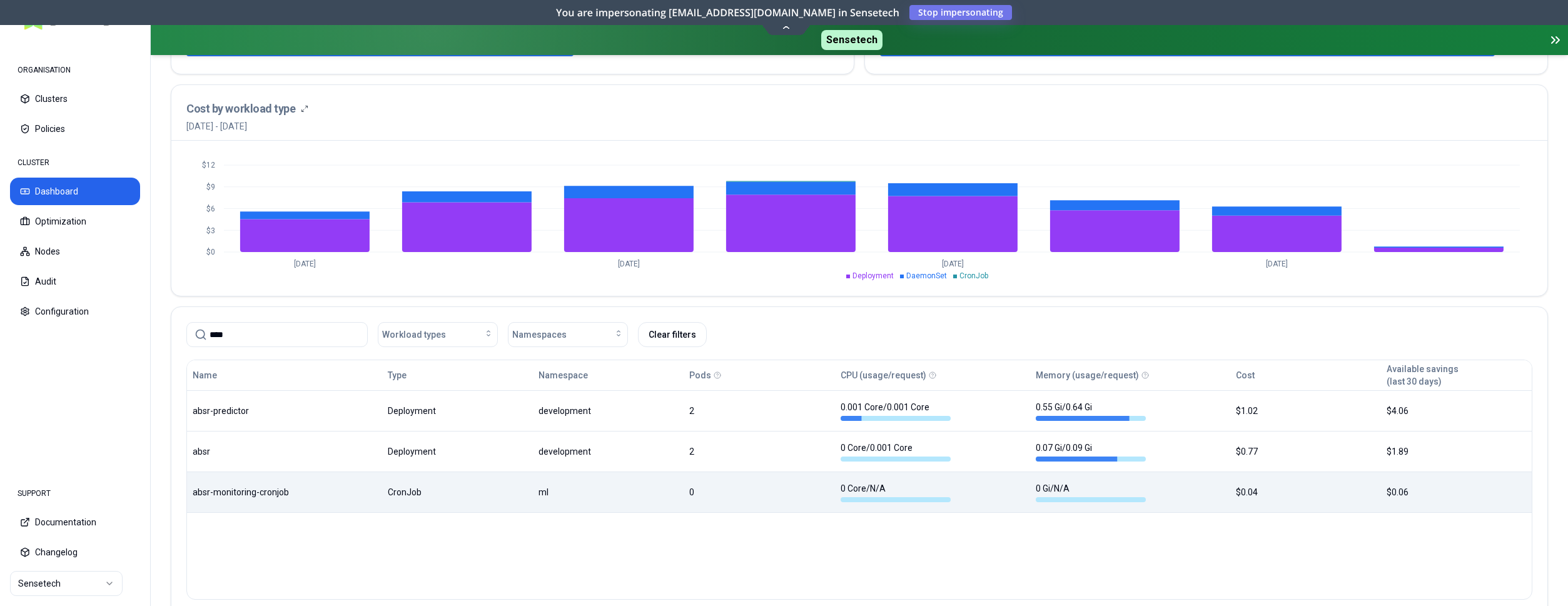
type input "****"
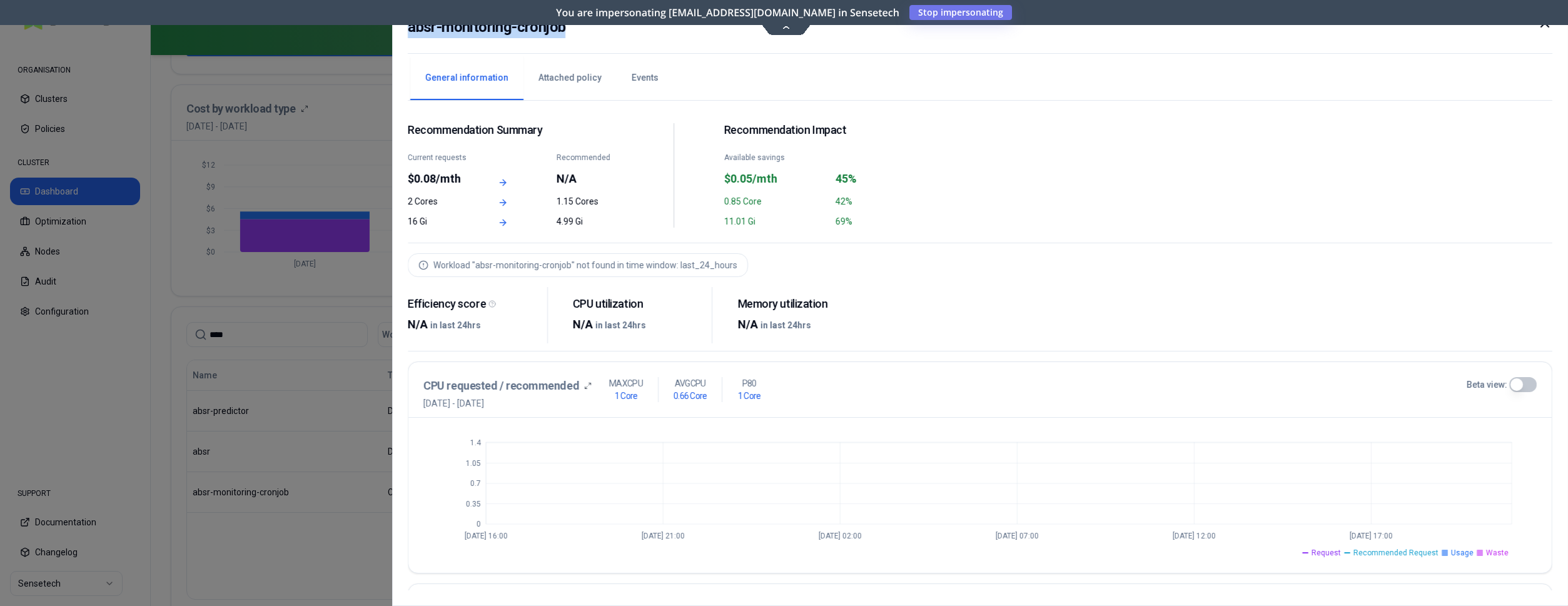
drag, startPoint x: 576, startPoint y: 29, endPoint x: 412, endPoint y: 22, distance: 164.1
click at [412, 22] on div "absr-monitoring-cronjob" at bounding box center [980, 35] width 1145 height 38
copy h2 "absr-monitoring-cronjob"
click at [374, 281] on div at bounding box center [784, 303] width 1568 height 606
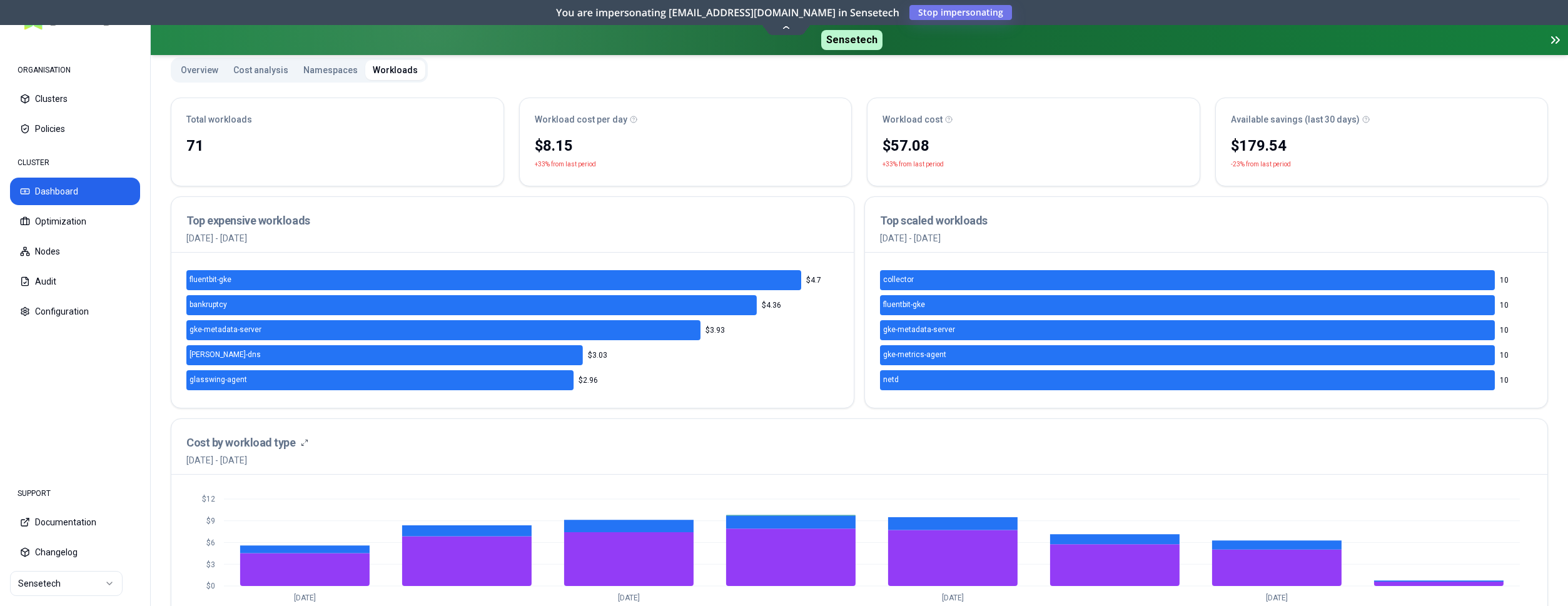
scroll to position [127, 0]
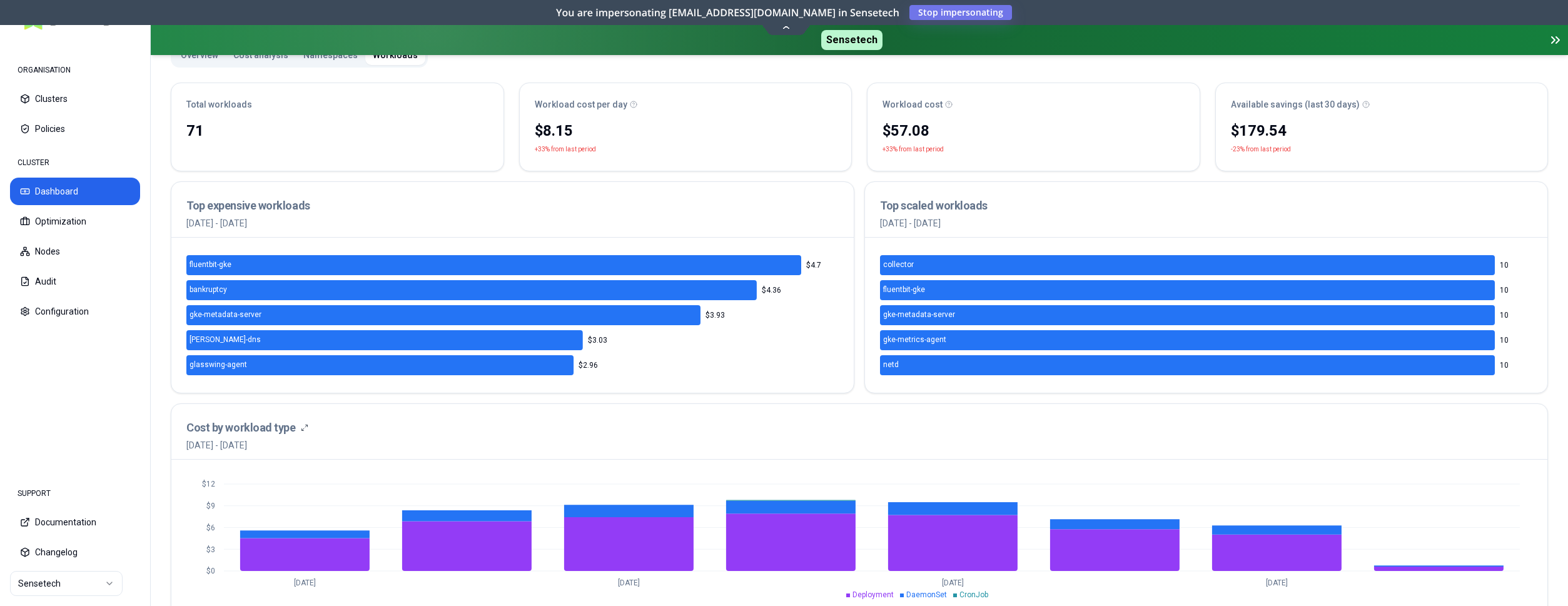
click at [52, 183] on button "Dashboard" at bounding box center [75, 191] width 130 height 27
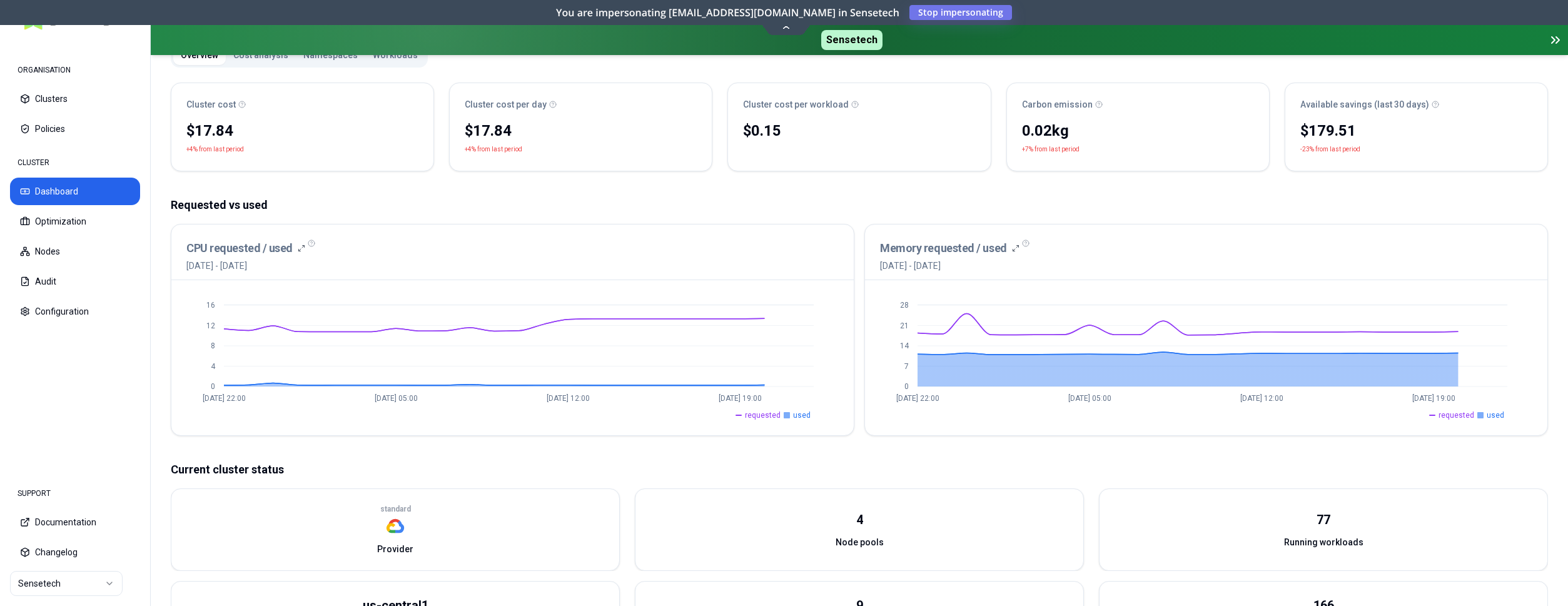
click at [96, 195] on button "Dashboard" at bounding box center [75, 191] width 130 height 27
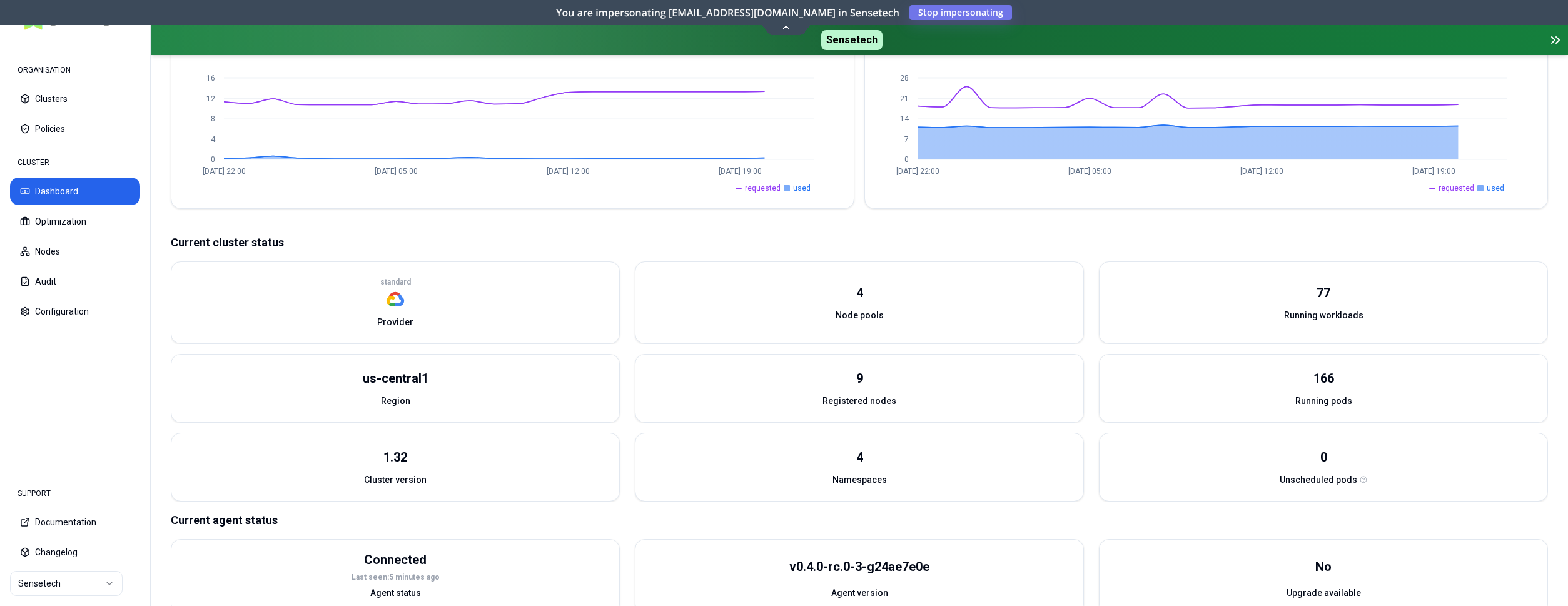
scroll to position [382, 0]
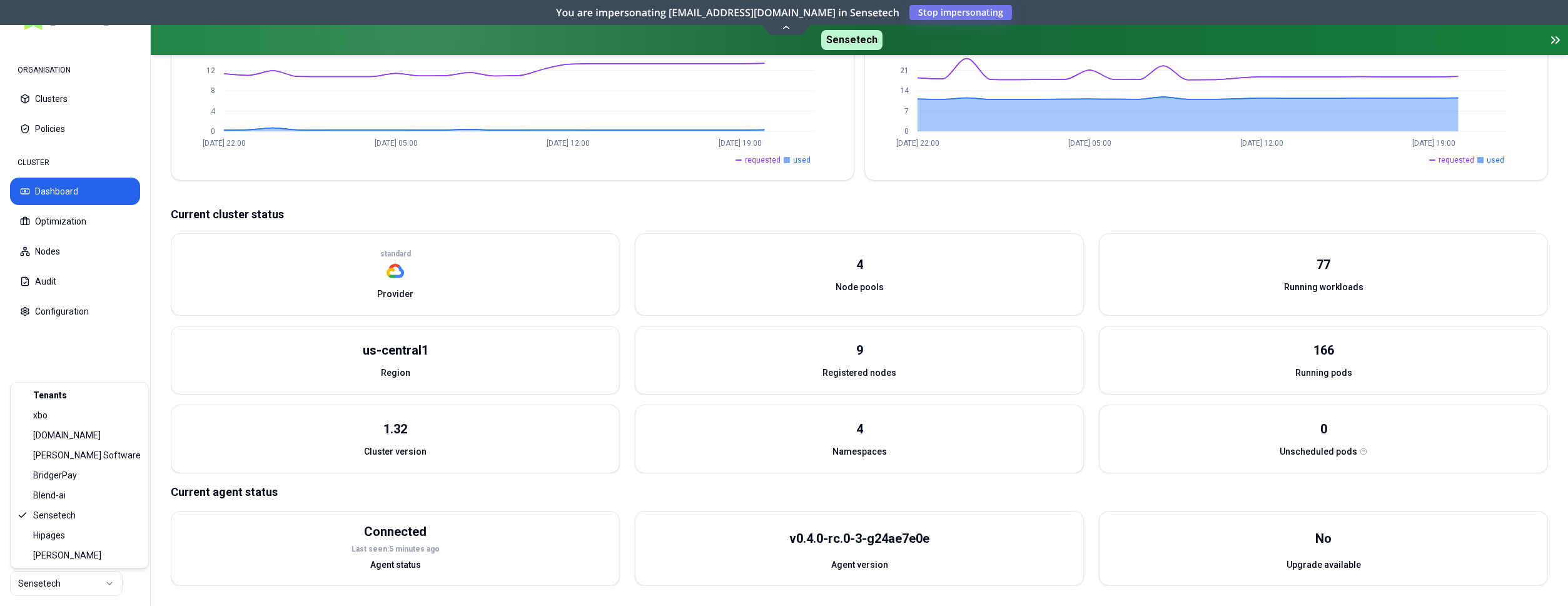
click at [81, 579] on html "ORGANISATION Clusters Policies CLUSTER Dashboard Optimization Nodes Audit Confi…" at bounding box center [784, 303] width 1568 height 606
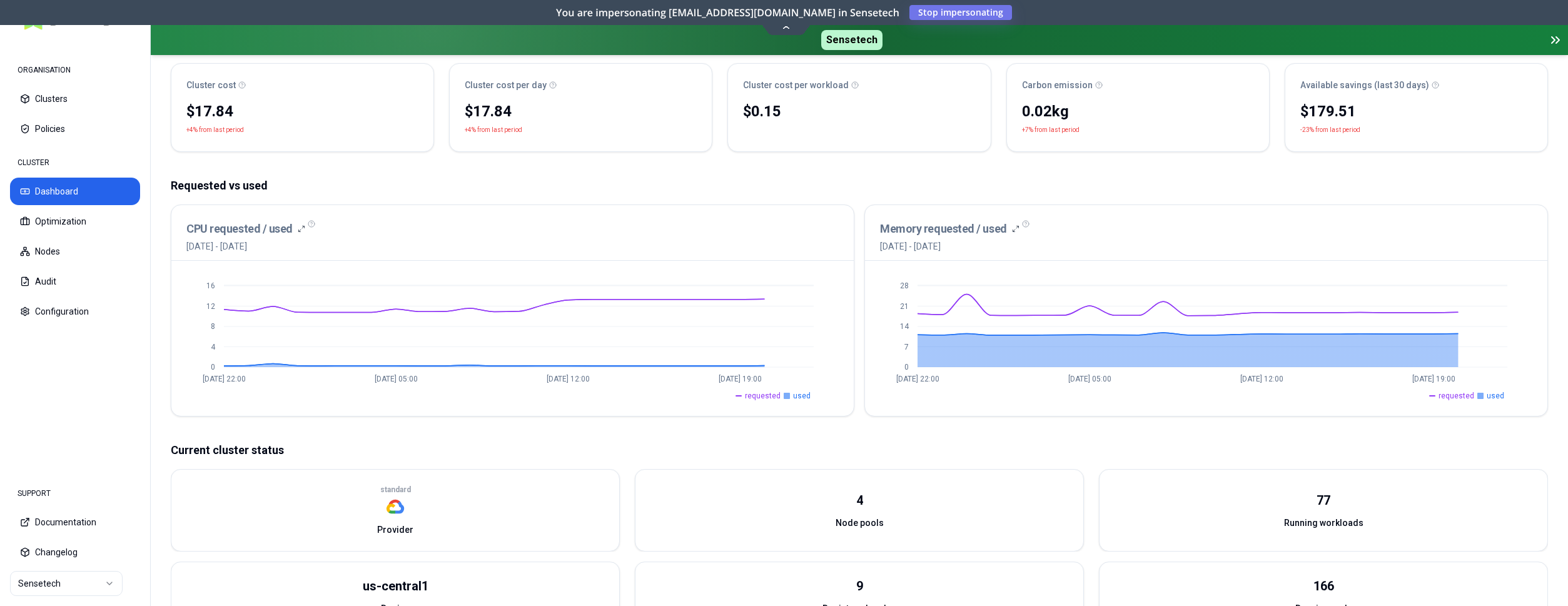
scroll to position [0, 0]
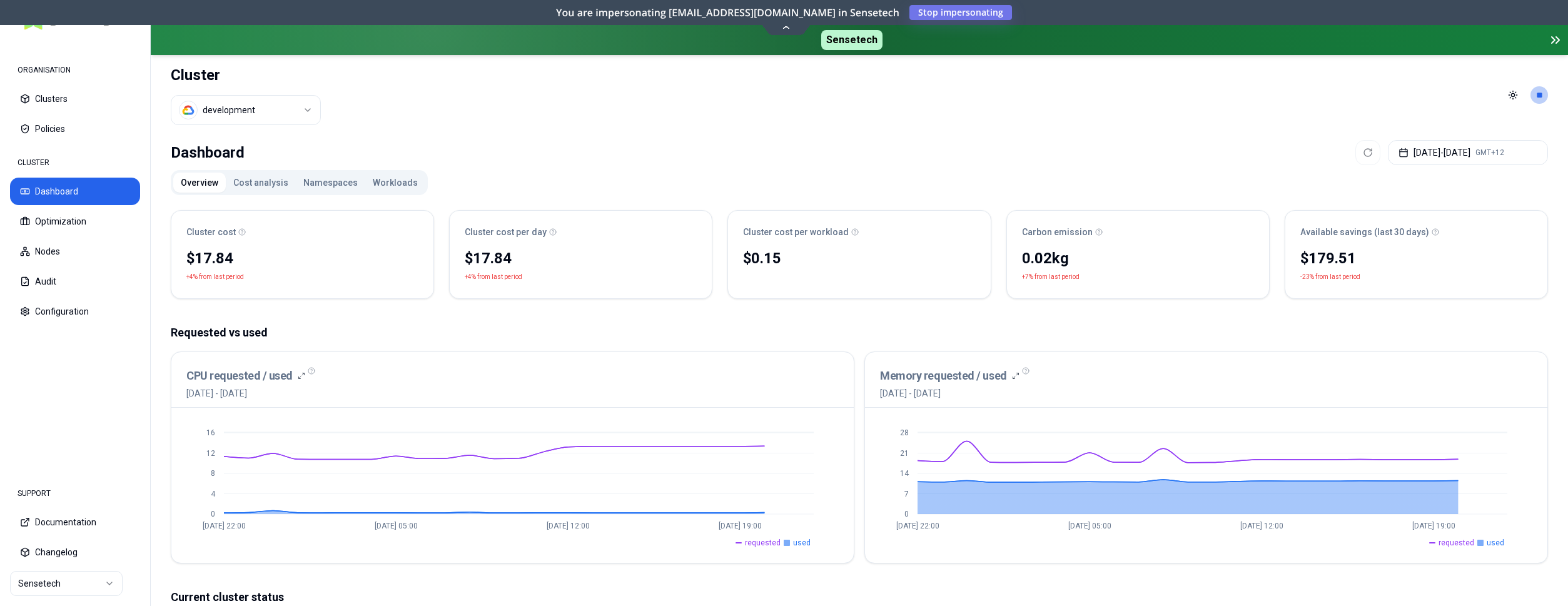
click at [284, 111] on html "ORGANISATION Clusters Policies CLUSTER Dashboard Optimization Nodes Audit Confi…" at bounding box center [784, 303] width 1568 height 606
click at [260, 128] on div "qa development production" at bounding box center [246, 170] width 150 height 84
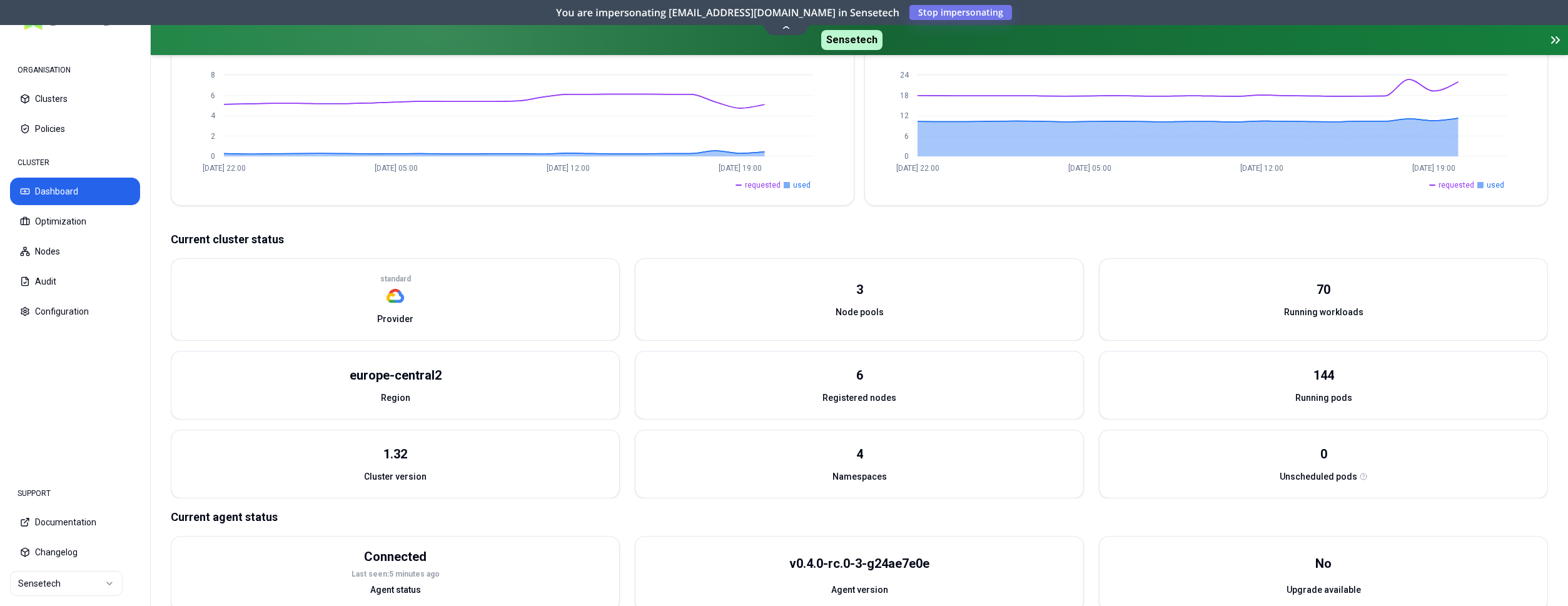
scroll to position [357, 0]
